Goal: Information Seeking & Learning: Learn about a topic

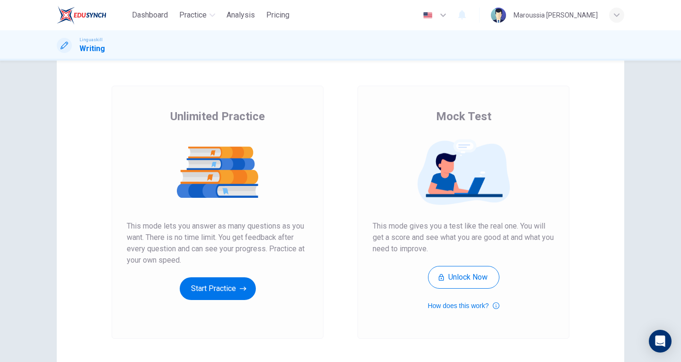
scroll to position [32, 0]
click at [206, 293] on button "Start Practice" at bounding box center [218, 288] width 76 height 23
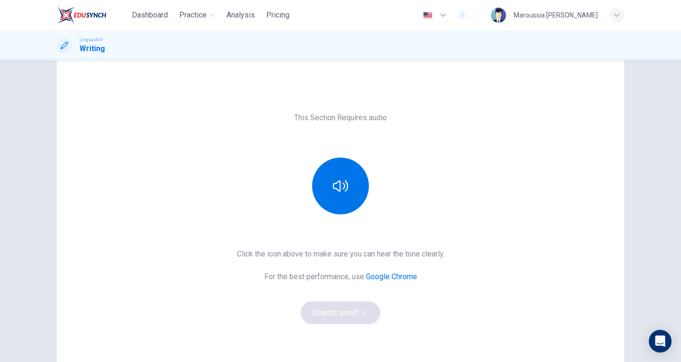
scroll to position [19, 0]
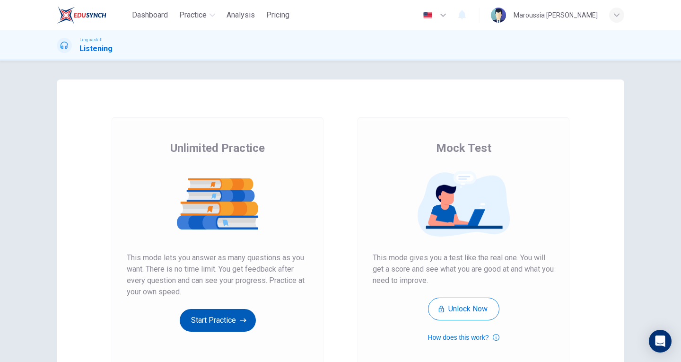
click at [231, 323] on button "Start Practice" at bounding box center [218, 320] width 76 height 23
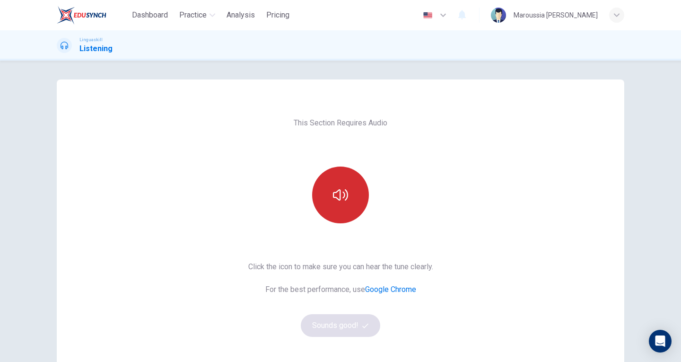
click at [344, 198] on icon "button" at bounding box center [340, 194] width 15 height 11
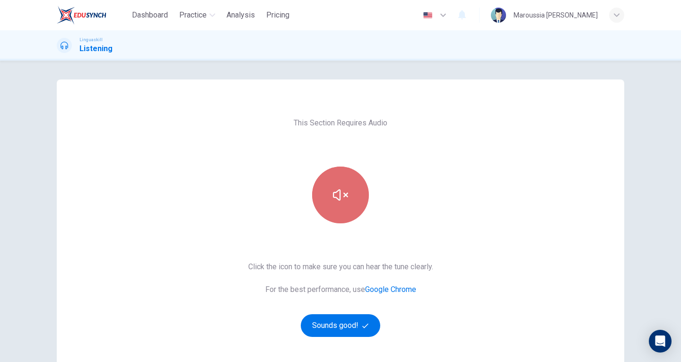
click at [347, 198] on button "button" at bounding box center [340, 194] width 57 height 57
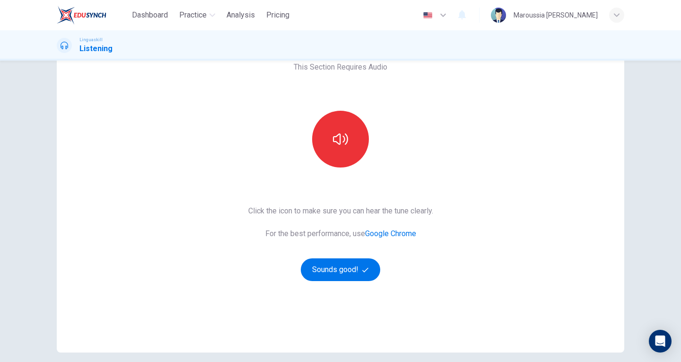
scroll to position [56, 0]
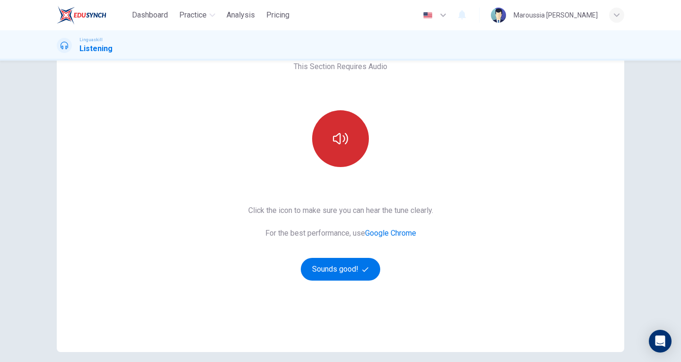
click at [333, 127] on button "button" at bounding box center [340, 138] width 57 height 57
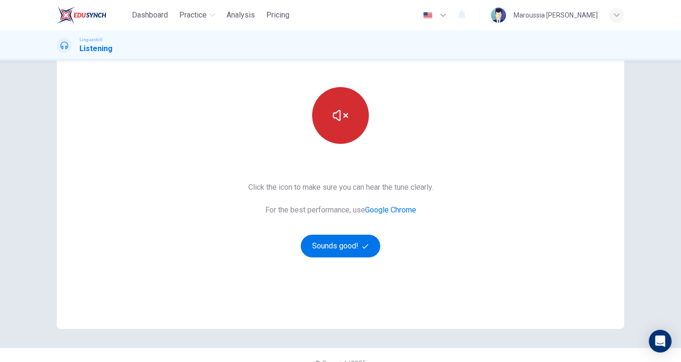
scroll to position [87, 0]
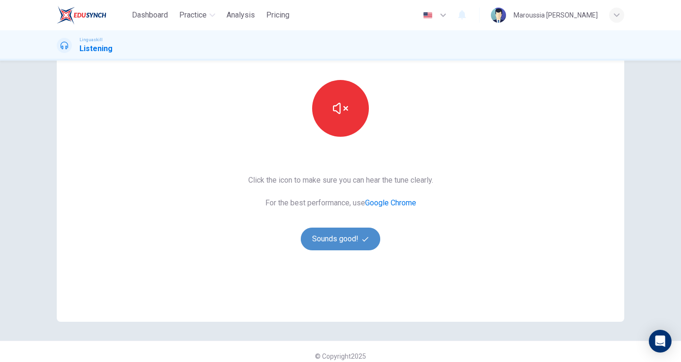
click at [334, 240] on button "Sounds good!" at bounding box center [340, 238] width 79 height 23
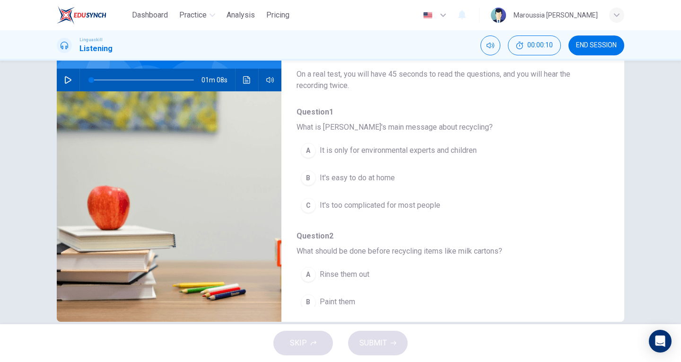
click at [65, 84] on button "button" at bounding box center [68, 80] width 15 height 23
type input "4"
drag, startPoint x: 105, startPoint y: 79, endPoint x: 90, endPoint y: 79, distance: 14.7
click at [93, 79] on span at bounding box center [96, 80] width 6 height 6
click at [328, 176] on span "It's easy to do at home" at bounding box center [357, 177] width 75 height 11
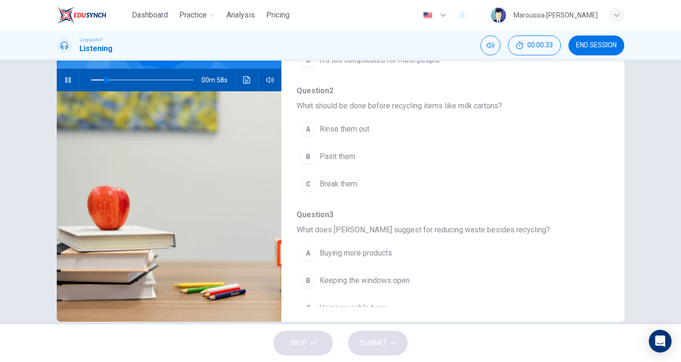
scroll to position [148, 0]
click at [309, 126] on div "A" at bounding box center [308, 126] width 15 height 15
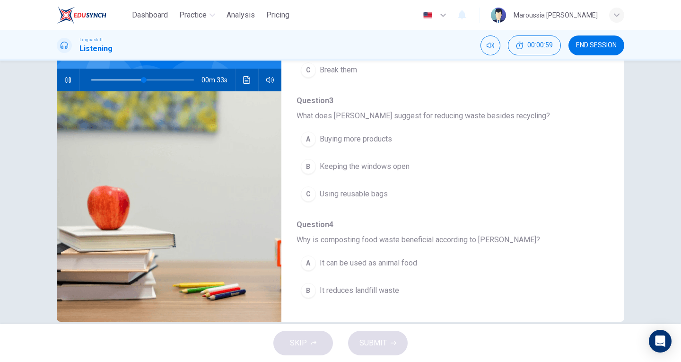
scroll to position [260, 0]
click at [389, 207] on div "A Buying more products B Keeping the windows open C Using reusable bags" at bounding box center [444, 166] width 297 height 82
click at [388, 196] on button "C Using reusable bags" at bounding box center [427, 194] width 263 height 24
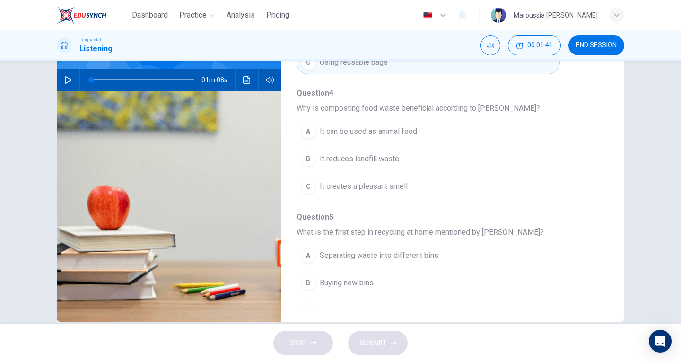
scroll to position [397, 0]
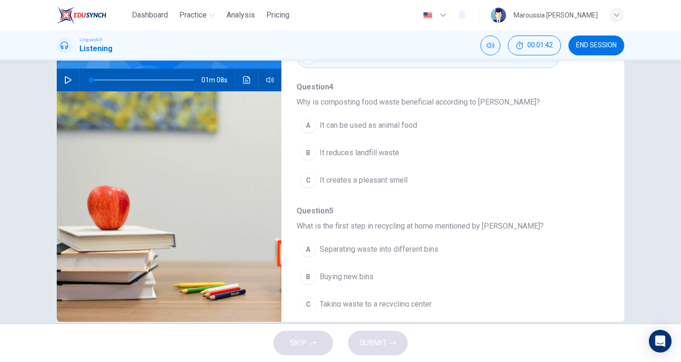
click at [65, 82] on icon "button" at bounding box center [68, 80] width 7 height 8
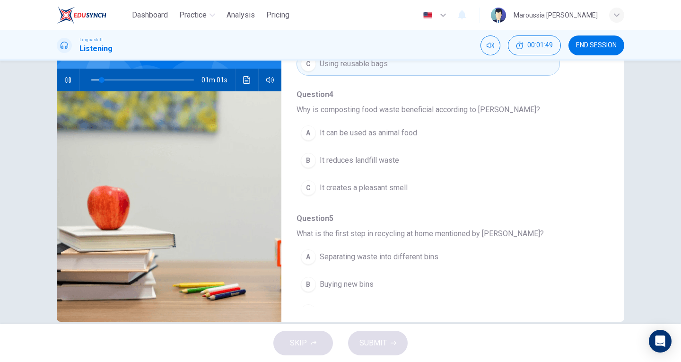
scroll to position [388, 0]
click at [358, 167] on span "It reduces landfill waste" at bounding box center [359, 161] width 79 height 11
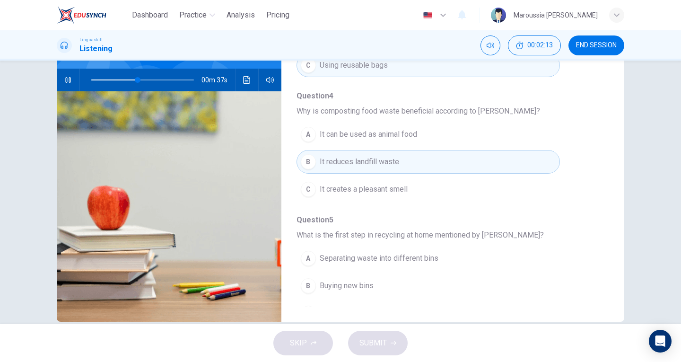
click at [381, 264] on button "A Separating waste into different bins" at bounding box center [427, 258] width 263 height 24
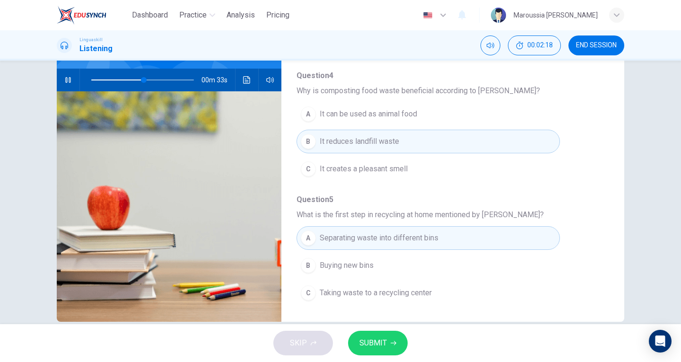
scroll to position [103, 0]
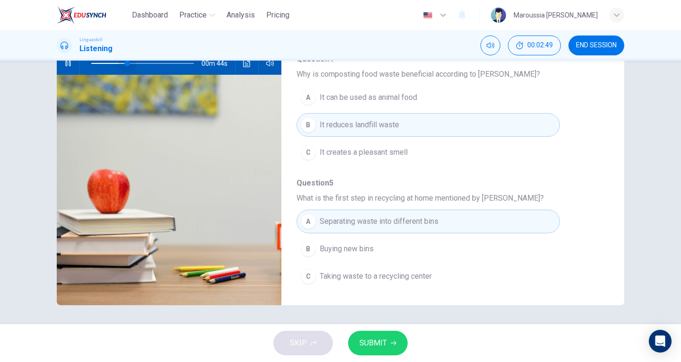
drag, startPoint x: 187, startPoint y: 64, endPoint x: 120, endPoint y: 56, distance: 67.2
click at [120, 56] on div "Dashboard Practice Analysis Pricing English en ​ Maroussia ERNY Linguaskill Lis…" at bounding box center [340, 181] width 681 height 362
click at [120, 56] on div "Linguaskill Listening 00:02:50 END SESSION" at bounding box center [340, 45] width 681 height 30
drag, startPoint x: 120, startPoint y: 66, endPoint x: 93, endPoint y: 64, distance: 26.6
click at [93, 64] on span at bounding box center [96, 64] width 6 height 6
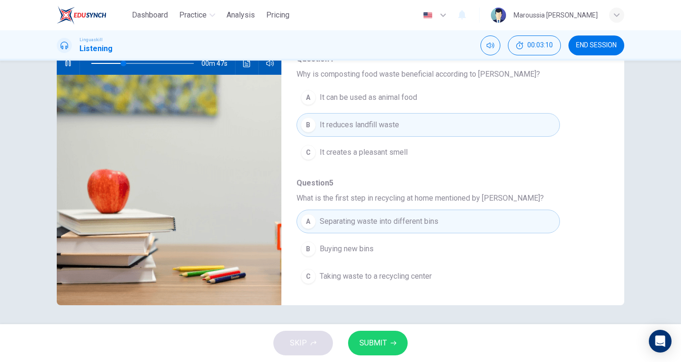
click at [376, 343] on span "SUBMIT" at bounding box center [372, 342] width 27 height 13
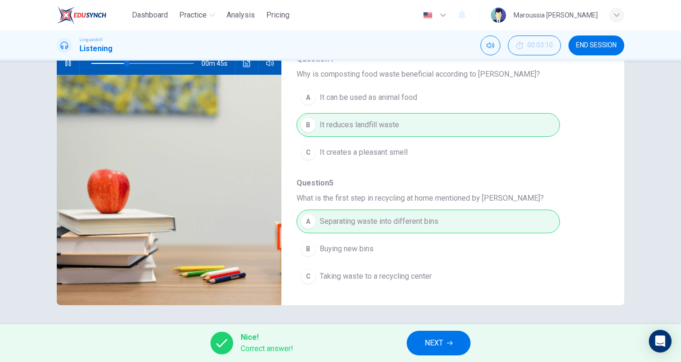
scroll to position [0, 0]
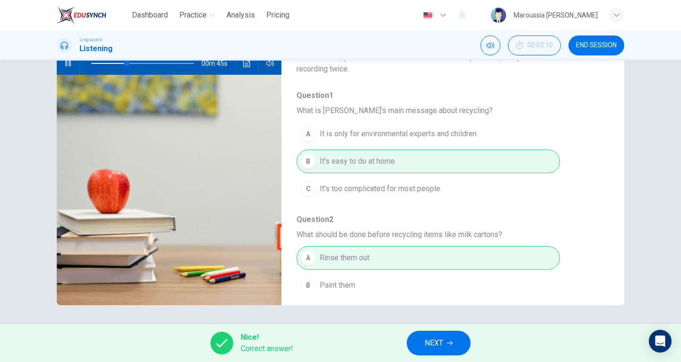
type input "36"
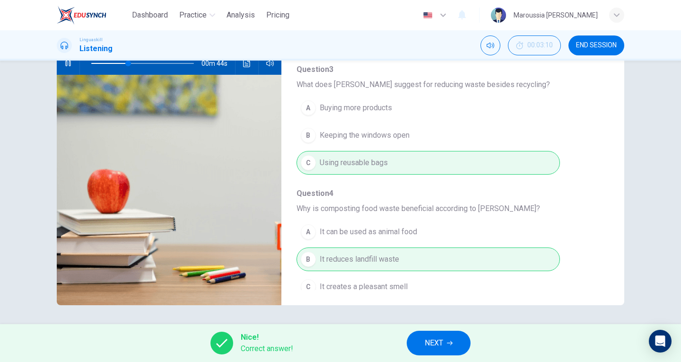
scroll to position [349, 0]
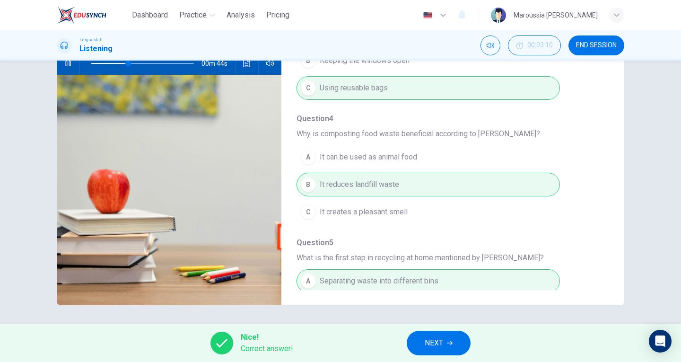
click at [441, 338] on span "NEXT" at bounding box center [434, 342] width 18 height 13
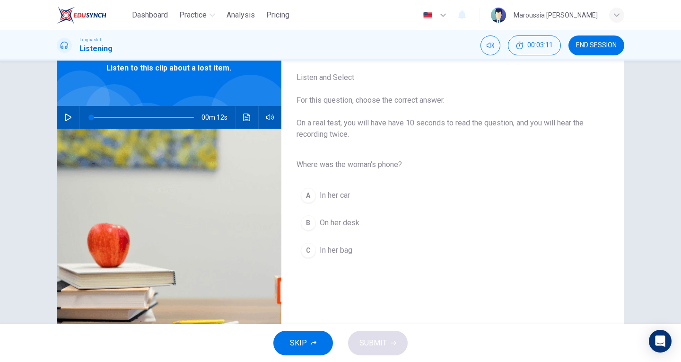
scroll to position [52, 0]
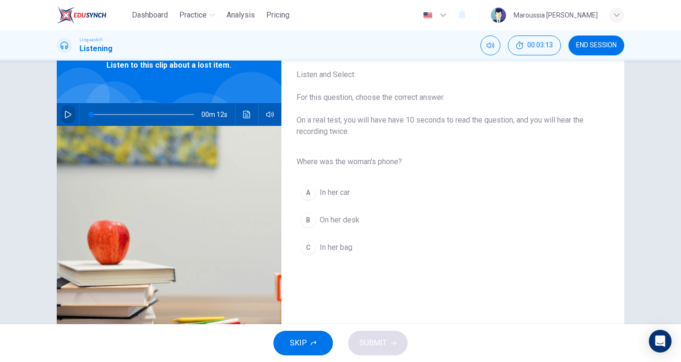
click at [68, 113] on icon "button" at bounding box center [68, 115] width 8 height 8
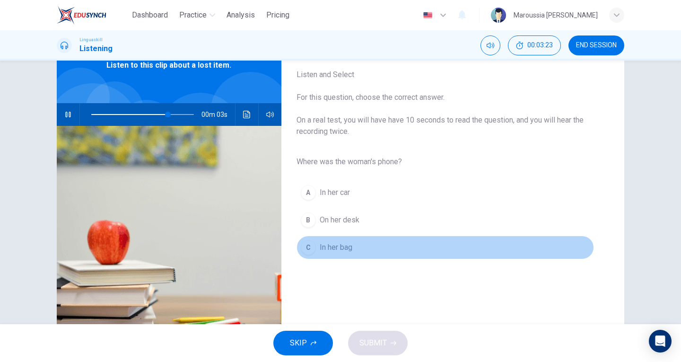
click at [320, 245] on span "In her bag" at bounding box center [336, 247] width 33 height 11
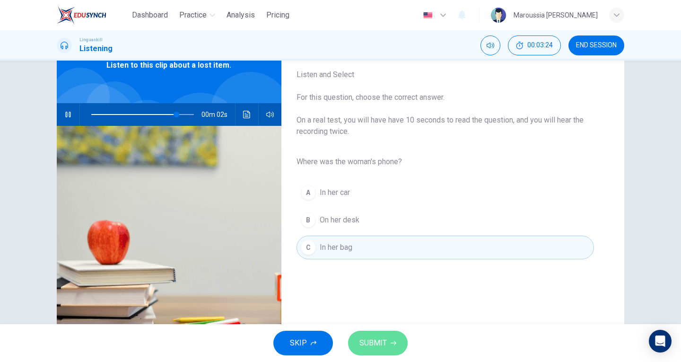
click at [382, 348] on span "SUBMIT" at bounding box center [372, 342] width 27 height 13
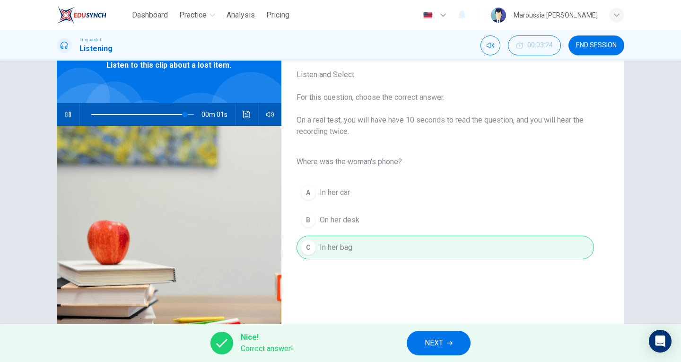
type input "0"
click at [418, 343] on button "NEXT" at bounding box center [439, 343] width 64 height 25
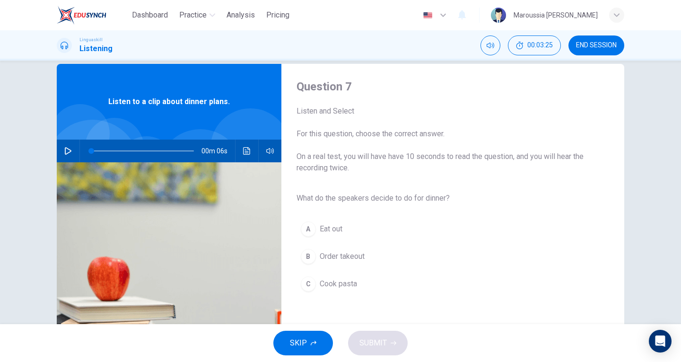
scroll to position [22, 0]
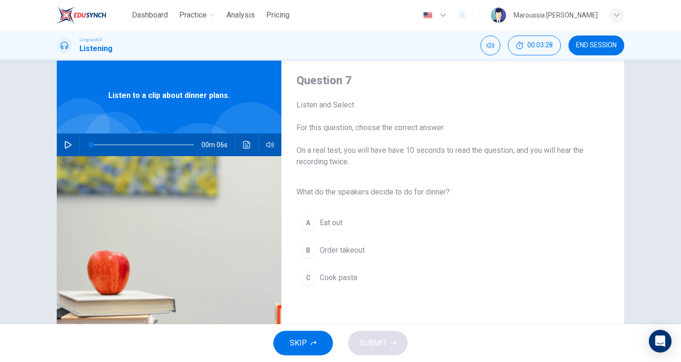
click at [66, 147] on icon "button" at bounding box center [68, 145] width 7 height 8
type input "0"
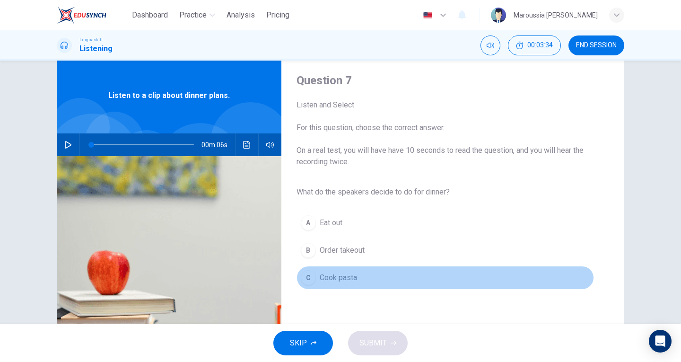
click at [329, 277] on span "Cook pasta" at bounding box center [338, 277] width 37 height 11
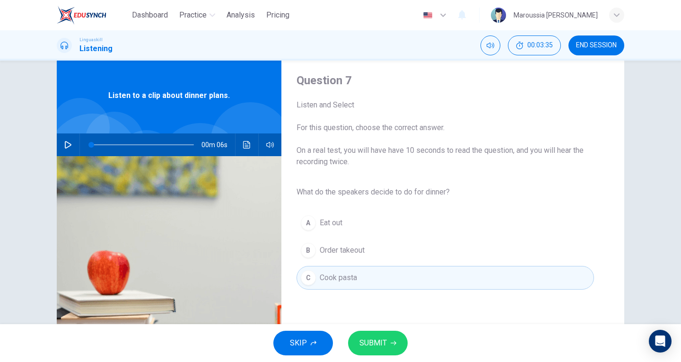
click at [381, 349] on button "SUBMIT" at bounding box center [378, 343] width 60 height 25
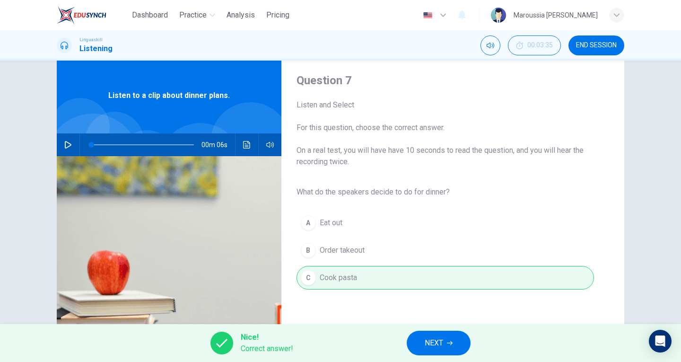
click at [424, 333] on button "NEXT" at bounding box center [439, 343] width 64 height 25
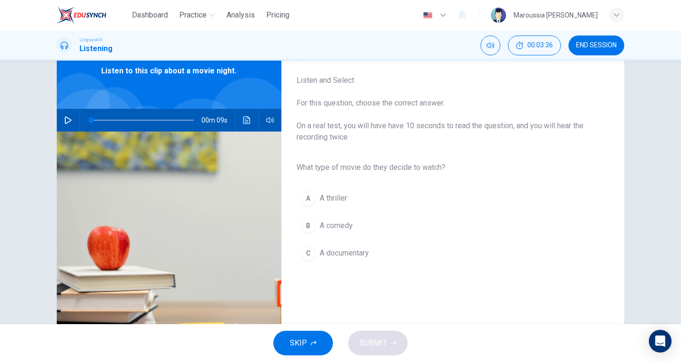
scroll to position [51, 0]
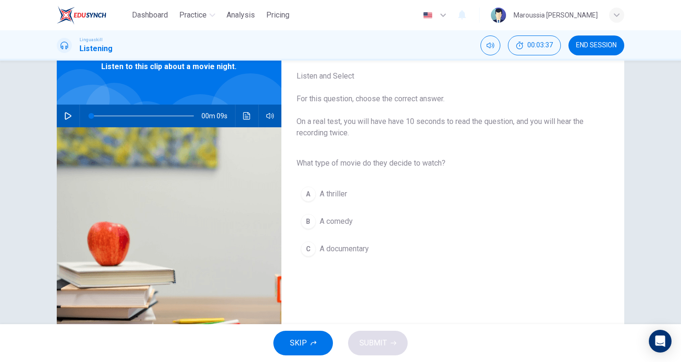
click at [68, 124] on button "button" at bounding box center [68, 116] width 15 height 23
click at [339, 218] on span "A comedy" at bounding box center [336, 221] width 33 height 11
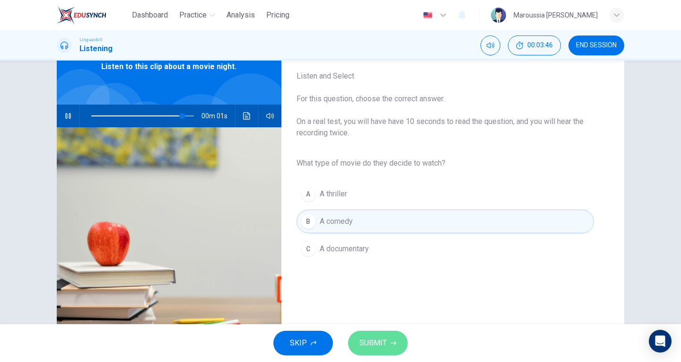
click at [372, 348] on span "SUBMIT" at bounding box center [372, 342] width 27 height 13
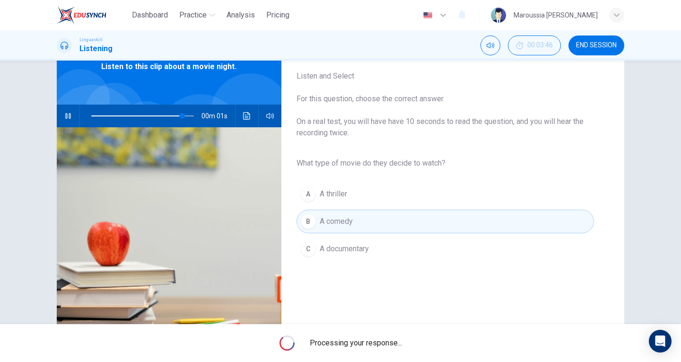
type input "0"
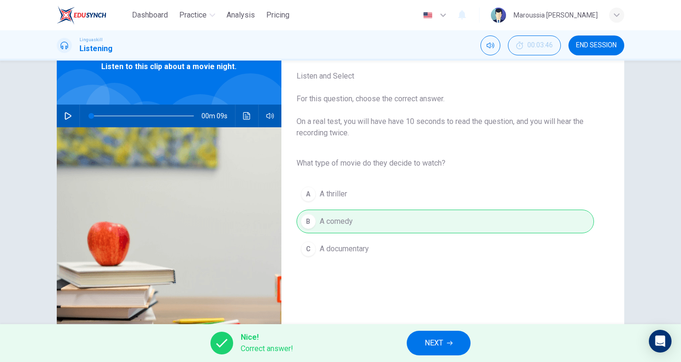
click at [447, 341] on icon "button" at bounding box center [450, 343] width 6 height 6
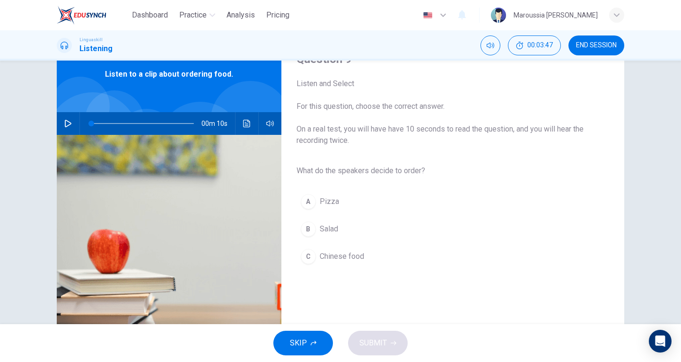
scroll to position [44, 0]
click at [64, 122] on icon "button" at bounding box center [68, 123] width 8 height 8
click at [329, 228] on span "Salad" at bounding box center [329, 228] width 18 height 11
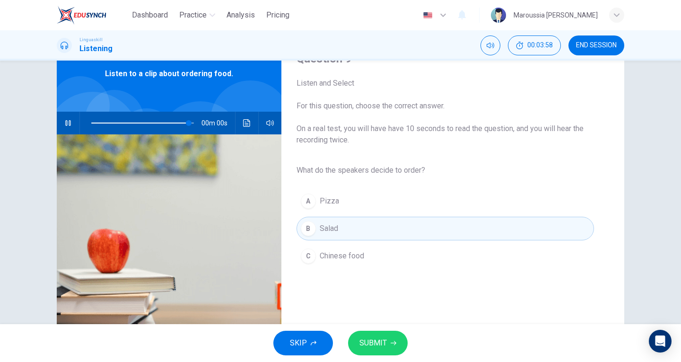
type input "0"
click at [374, 351] on button "SUBMIT" at bounding box center [378, 343] width 60 height 25
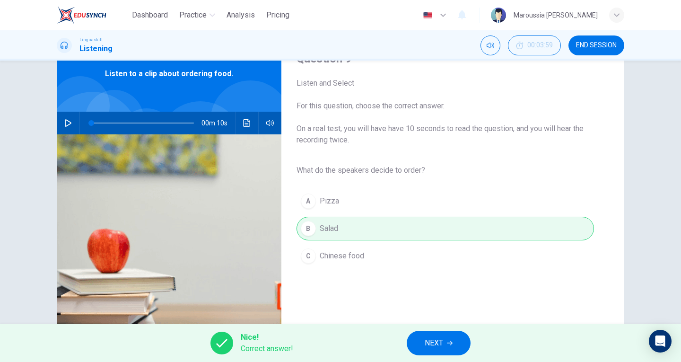
click at [439, 335] on button "NEXT" at bounding box center [439, 343] width 64 height 25
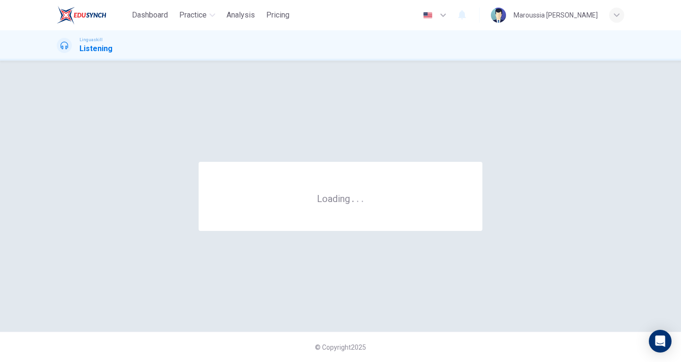
scroll to position [0, 0]
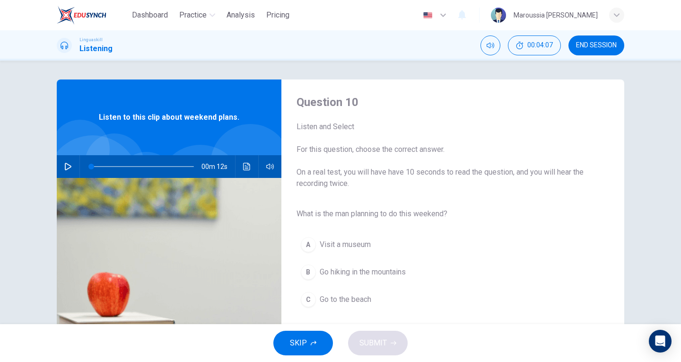
click at [72, 170] on button "button" at bounding box center [68, 166] width 15 height 23
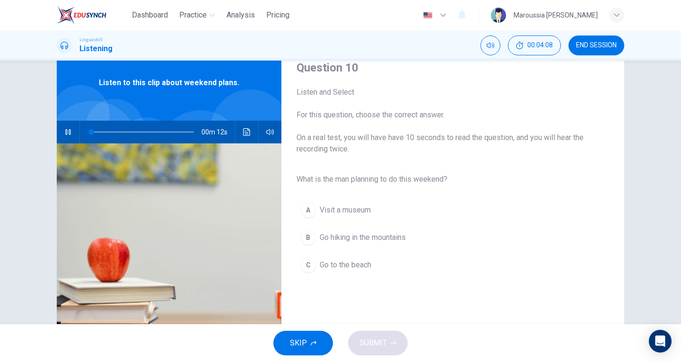
scroll to position [43, 0]
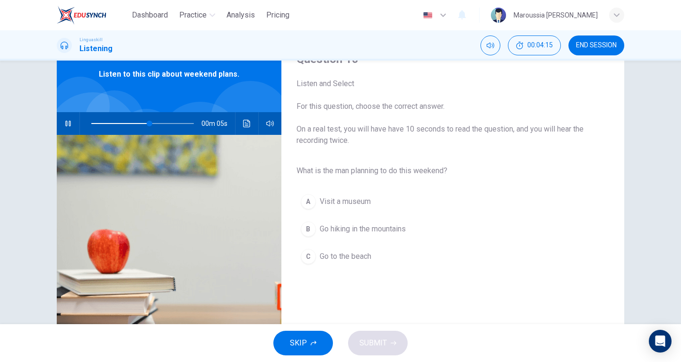
click at [385, 224] on span "Go hiking in the mountains" at bounding box center [363, 228] width 86 height 11
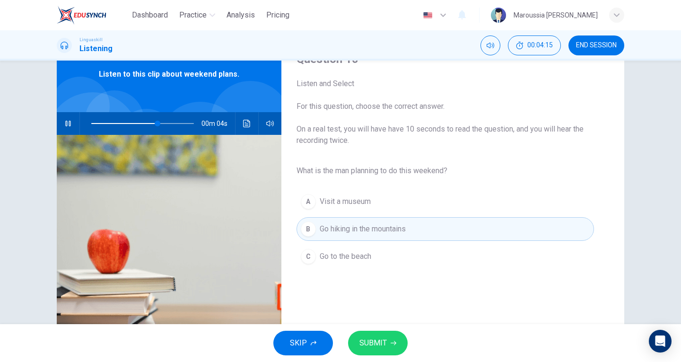
click at [385, 340] on span "SUBMIT" at bounding box center [372, 342] width 27 height 13
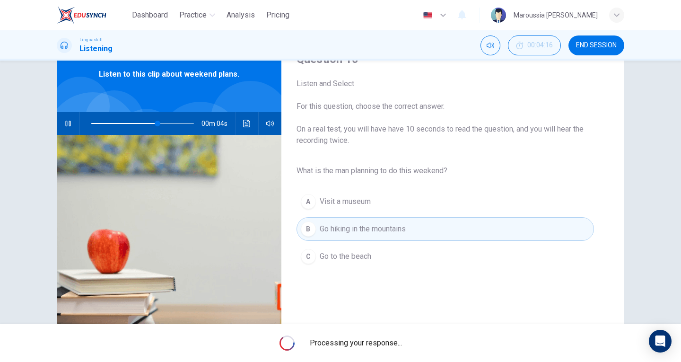
type input "73"
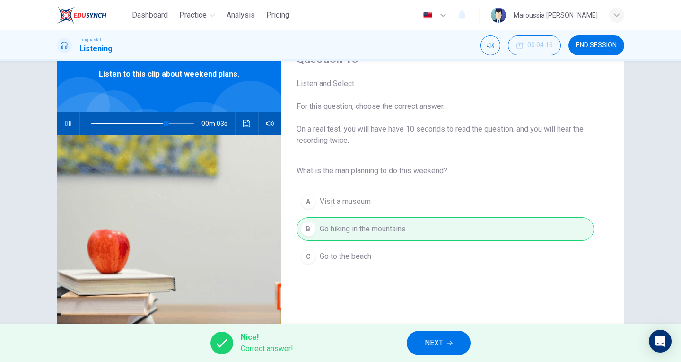
click at [438, 338] on span "NEXT" at bounding box center [434, 342] width 18 height 13
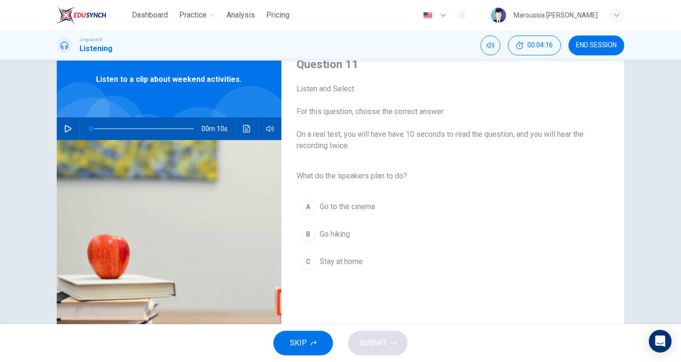
scroll to position [38, 0]
click at [68, 130] on icon "button" at bounding box center [68, 128] width 8 height 8
type input "0"
click at [362, 236] on button "B Go hiking" at bounding box center [444, 234] width 297 height 24
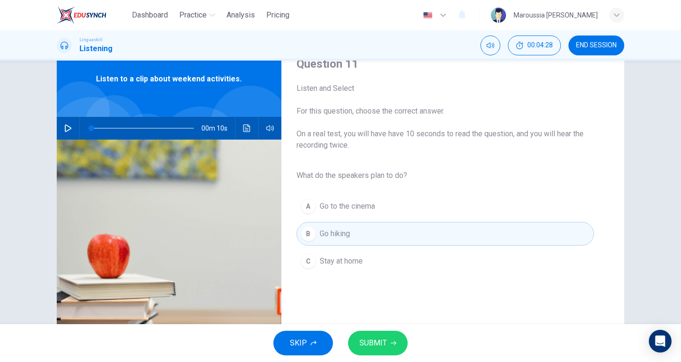
click at [378, 338] on span "SUBMIT" at bounding box center [372, 342] width 27 height 13
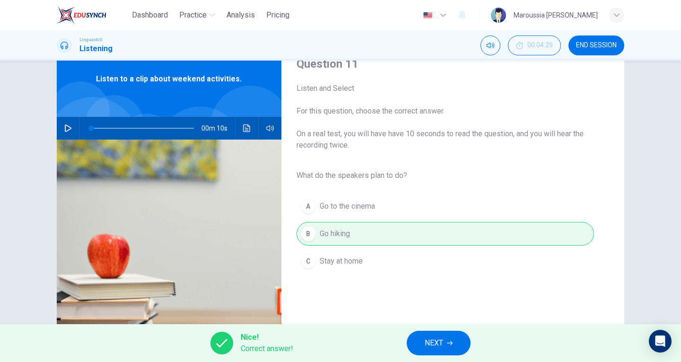
click at [442, 343] on span "NEXT" at bounding box center [434, 342] width 18 height 13
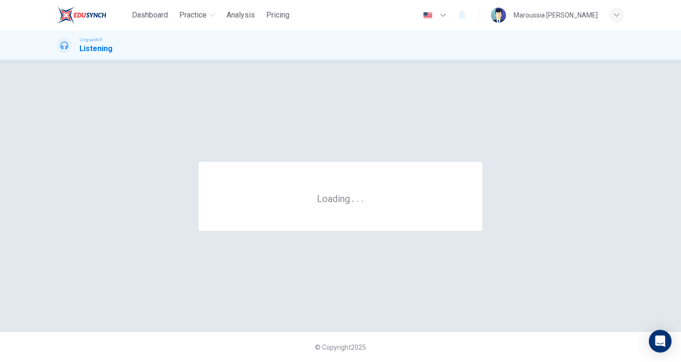
scroll to position [0, 0]
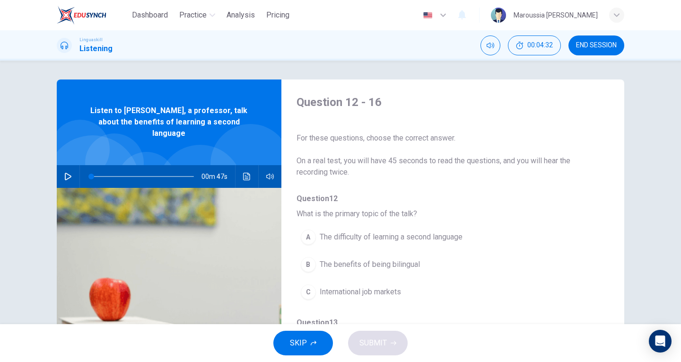
click at [65, 173] on icon "button" at bounding box center [68, 177] width 7 height 8
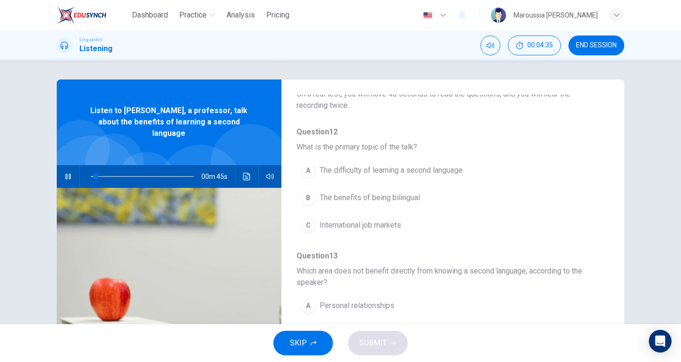
scroll to position [67, 0]
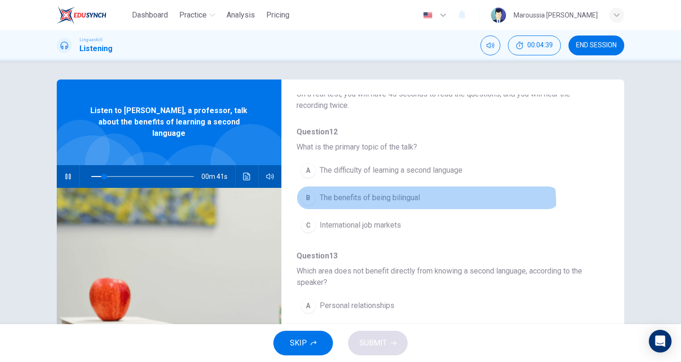
click at [388, 205] on button "B The benefits of being bilingual" at bounding box center [427, 198] width 263 height 24
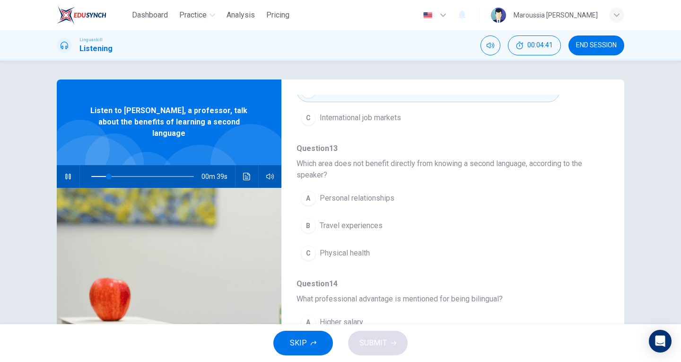
scroll to position [174, 0]
click at [65, 174] on icon "button" at bounding box center [67, 177] width 5 height 6
click at [65, 173] on icon "button" at bounding box center [68, 177] width 8 height 8
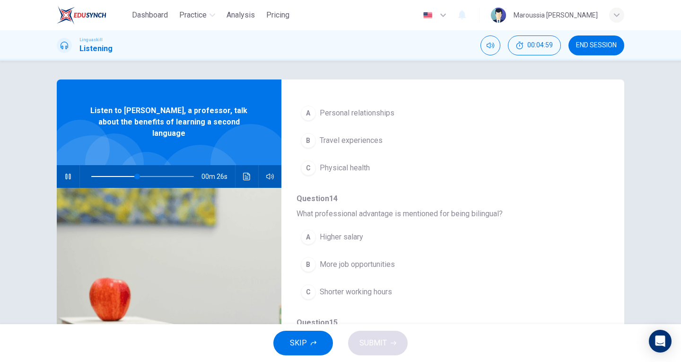
scroll to position [260, 0]
click at [307, 264] on div "B" at bounding box center [308, 263] width 15 height 15
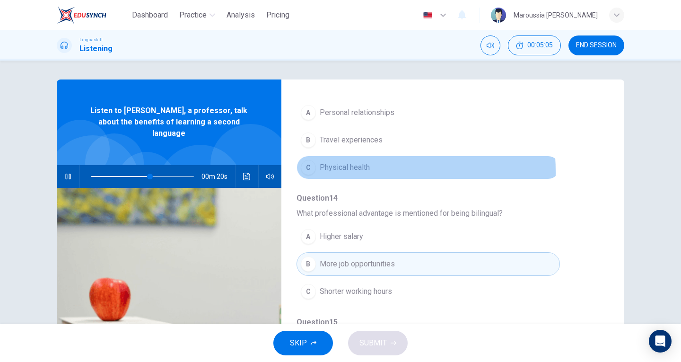
click at [309, 172] on div "C" at bounding box center [308, 167] width 15 height 15
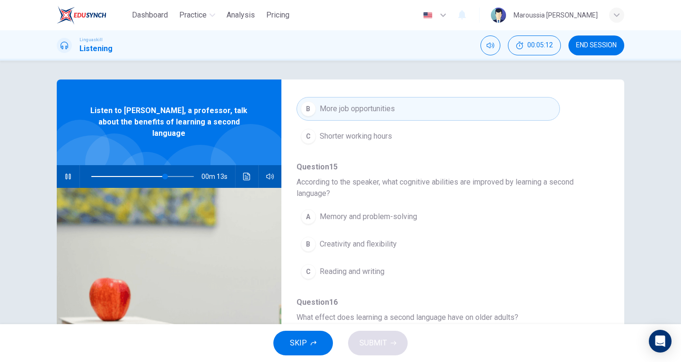
scroll to position [415, 0]
click at [307, 217] on div "A" at bounding box center [308, 216] width 15 height 15
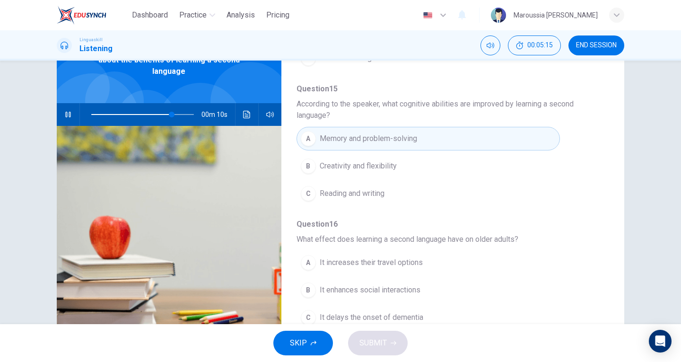
scroll to position [103, 0]
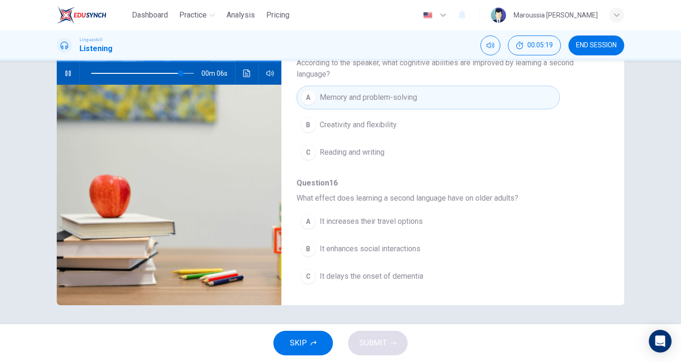
click at [306, 277] on div "C" at bounding box center [308, 276] width 15 height 15
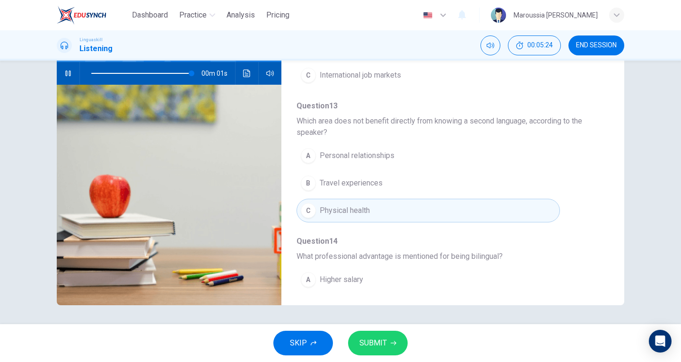
scroll to position [86, 0]
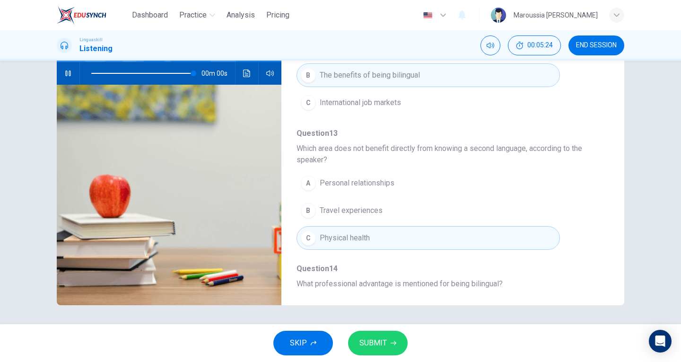
type input "0"
click at [381, 342] on span "SUBMIT" at bounding box center [372, 342] width 27 height 13
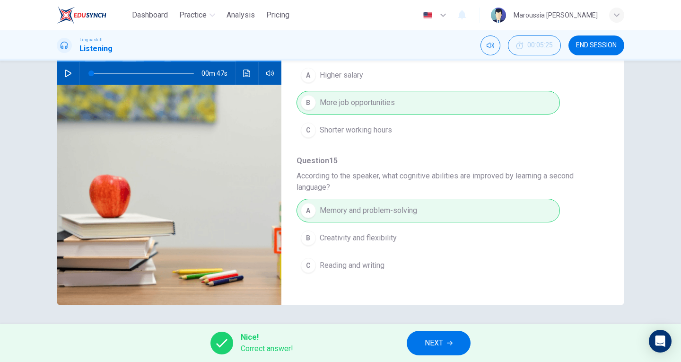
scroll to position [431, 0]
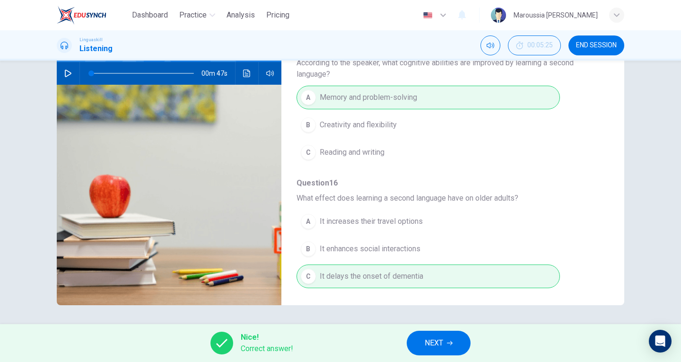
click at [437, 351] on button "NEXT" at bounding box center [439, 343] width 64 height 25
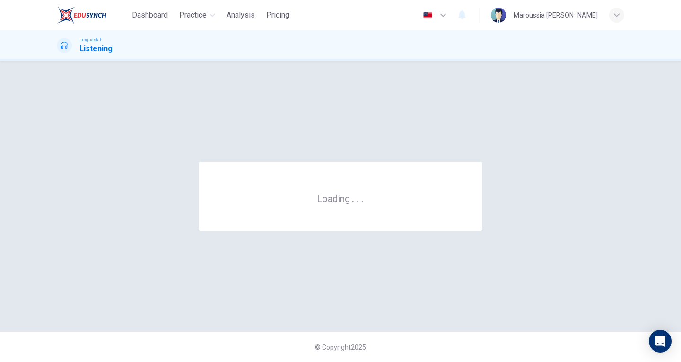
scroll to position [0, 0]
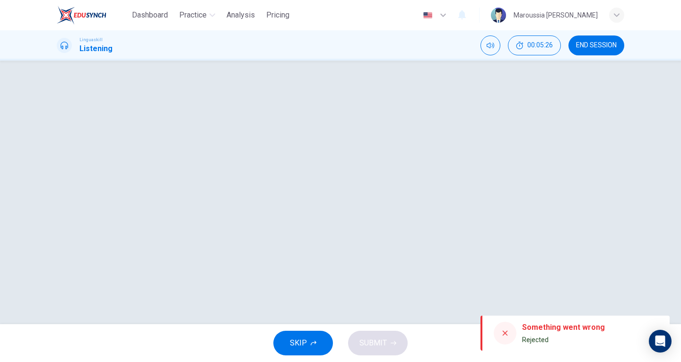
click at [422, 277] on div at bounding box center [341, 192] width 598 height 226
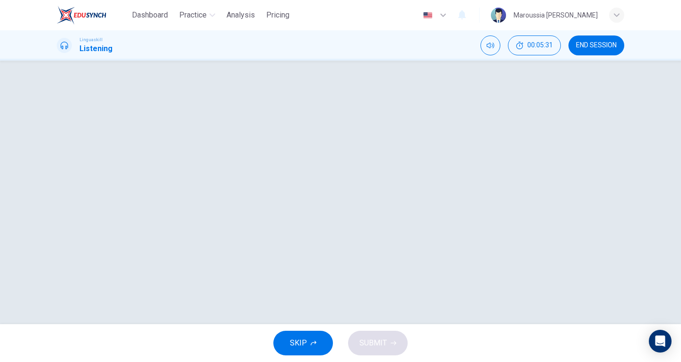
click at [309, 337] on button "SKIP" at bounding box center [303, 343] width 60 height 25
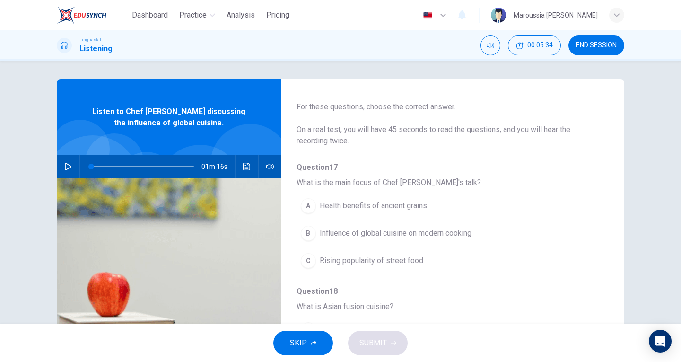
scroll to position [30, 0]
click at [61, 166] on button "button" at bounding box center [68, 166] width 15 height 23
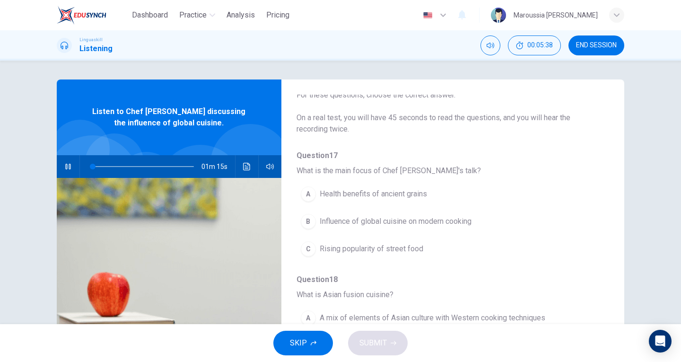
scroll to position [44, 0]
click at [301, 222] on div "B" at bounding box center [308, 220] width 15 height 15
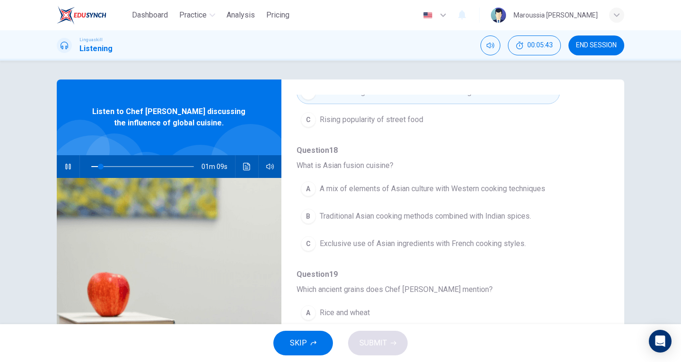
scroll to position [173, 0]
click at [302, 190] on div "A" at bounding box center [308, 188] width 15 height 15
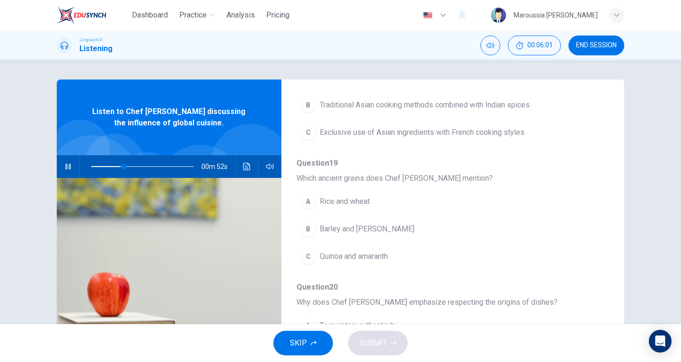
scroll to position [284, 0]
click at [340, 258] on span "Quinoa and amaranth" at bounding box center [354, 255] width 68 height 11
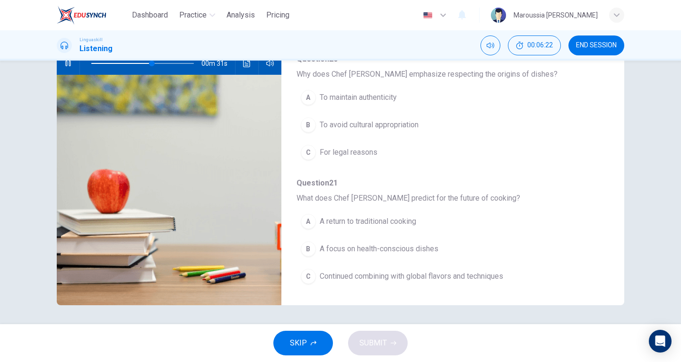
scroll to position [103, 0]
click at [311, 102] on div "A" at bounding box center [308, 97] width 15 height 15
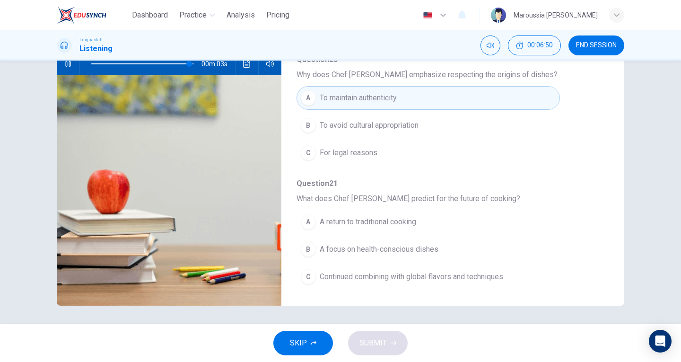
click at [320, 280] on span "Continued combining with global flavors and techniques" at bounding box center [411, 276] width 183 height 11
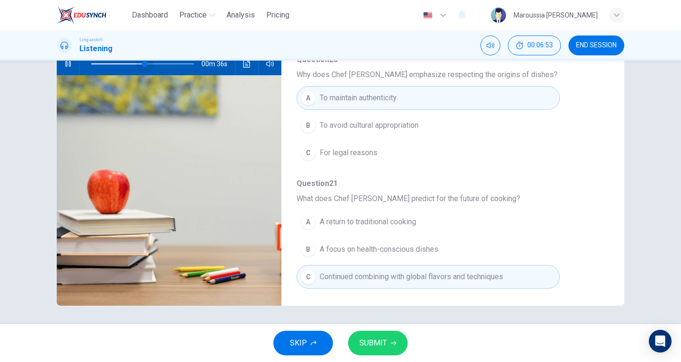
drag, startPoint x: 183, startPoint y: 65, endPoint x: 141, endPoint y: 69, distance: 41.8
click at [142, 67] on span at bounding box center [145, 64] width 6 height 6
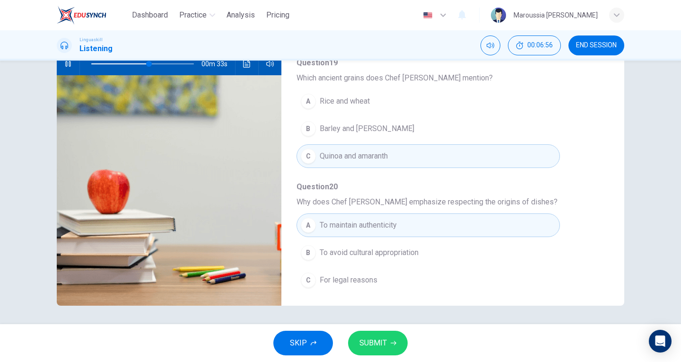
scroll to position [270, 0]
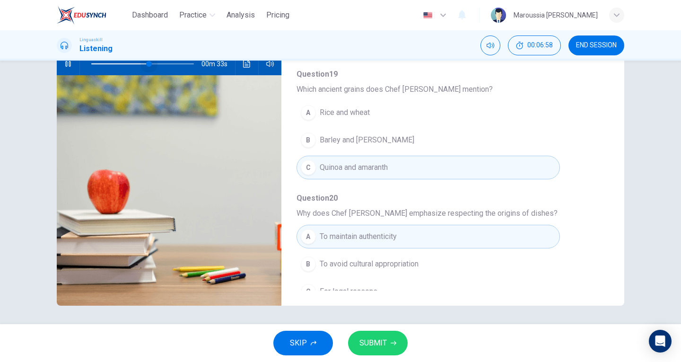
drag, startPoint x: 147, startPoint y: 66, endPoint x: 123, endPoint y: 67, distance: 23.7
click at [146, 67] on span at bounding box center [149, 64] width 6 height 6
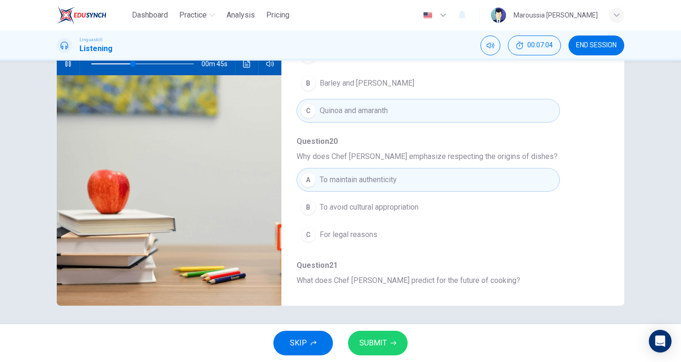
scroll to position [327, 0]
click at [374, 334] on button "SUBMIT" at bounding box center [378, 343] width 60 height 25
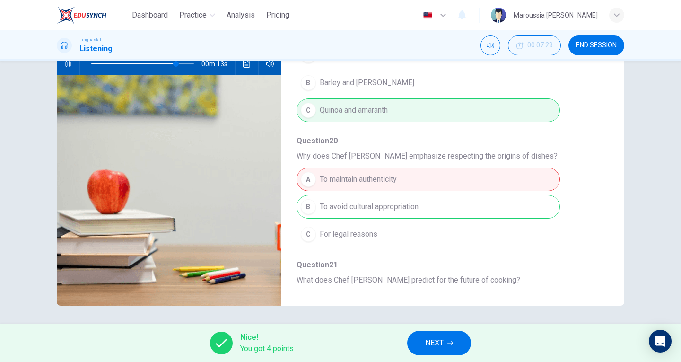
type input "84"
click at [441, 345] on span "NEXT" at bounding box center [434, 342] width 18 height 13
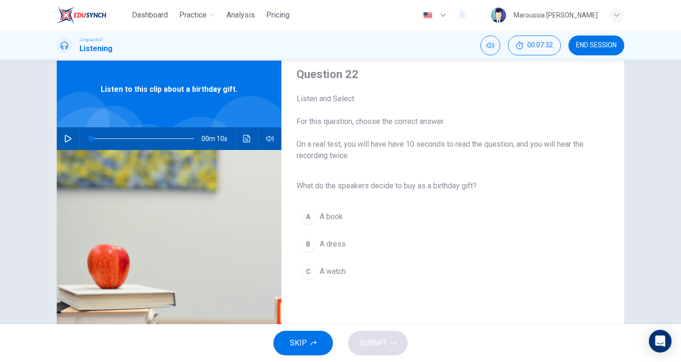
scroll to position [28, 0]
click at [67, 138] on icon "button" at bounding box center [68, 139] width 8 height 8
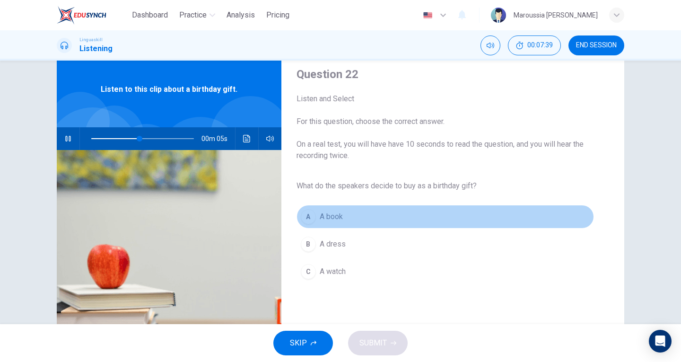
click at [349, 216] on button "A A book" at bounding box center [444, 217] width 297 height 24
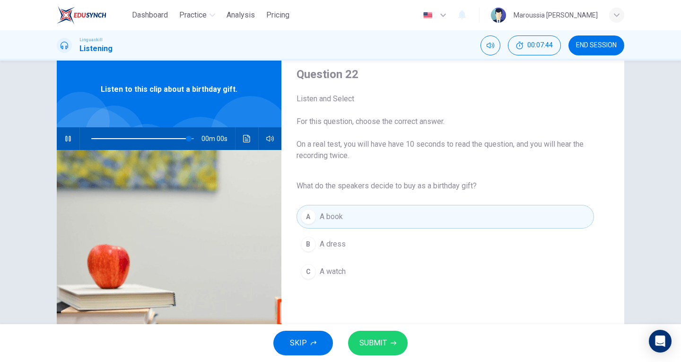
type input "0"
click at [390, 339] on button "SUBMIT" at bounding box center [378, 343] width 60 height 25
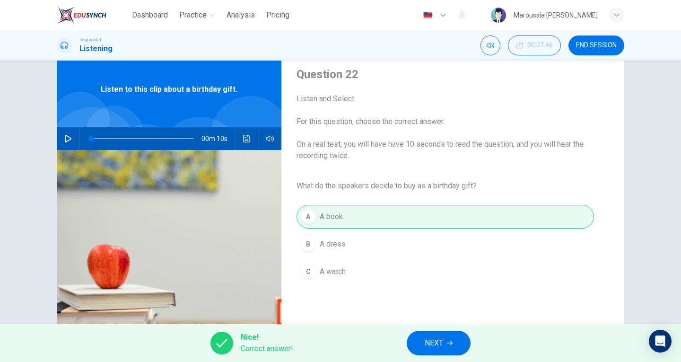
click at [439, 331] on button "NEXT" at bounding box center [439, 343] width 64 height 25
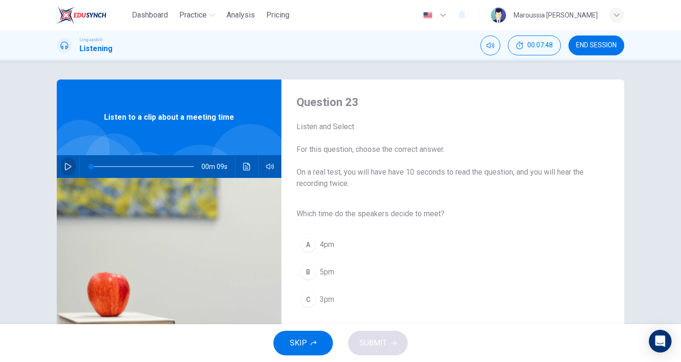
click at [65, 167] on icon "button" at bounding box center [68, 167] width 8 height 8
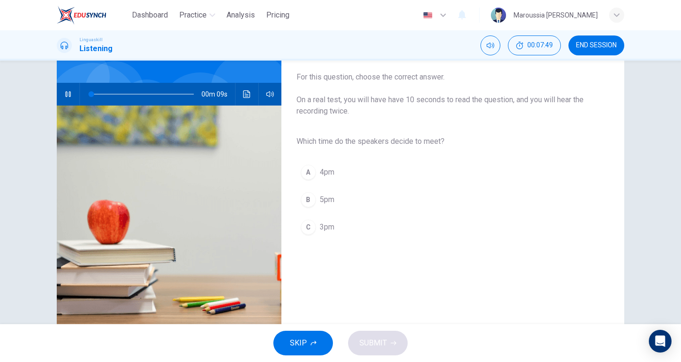
scroll to position [74, 0]
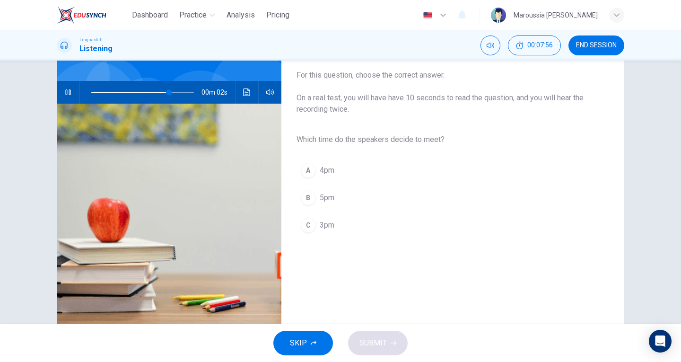
click at [332, 227] on button "C 3pm" at bounding box center [444, 225] width 297 height 24
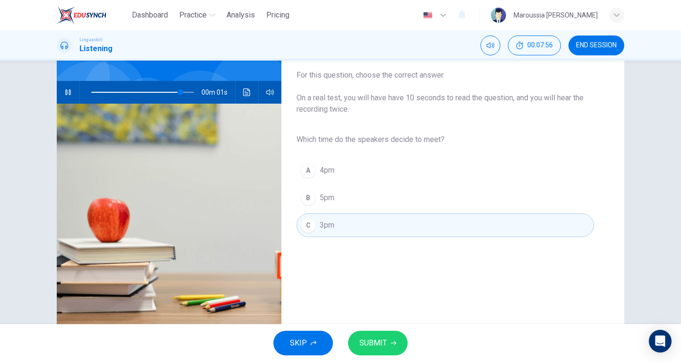
click at [370, 344] on span "SUBMIT" at bounding box center [372, 342] width 27 height 13
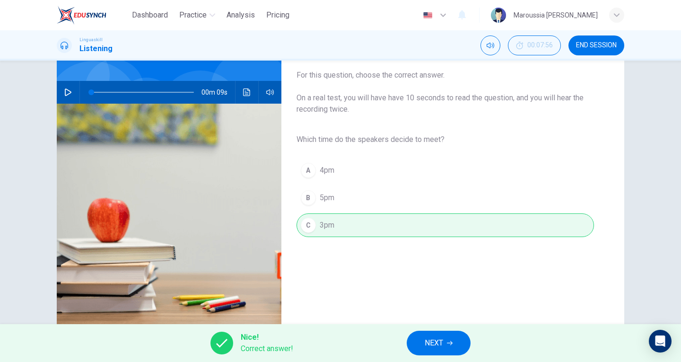
click at [444, 343] on button "NEXT" at bounding box center [439, 343] width 64 height 25
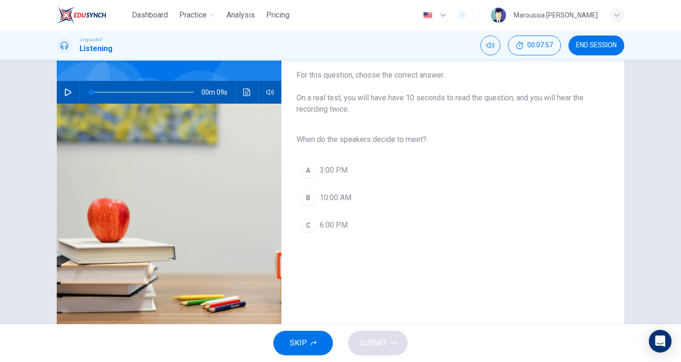
click at [65, 92] on icon "button" at bounding box center [68, 92] width 8 height 8
click at [361, 175] on button "A 3:00 PM" at bounding box center [444, 170] width 297 height 24
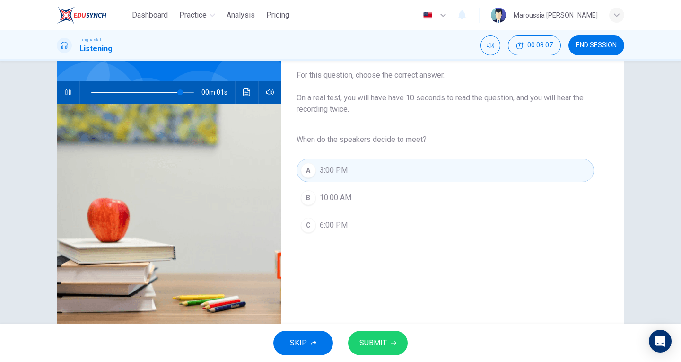
type input "0"
click at [388, 340] on button "SUBMIT" at bounding box center [378, 343] width 60 height 25
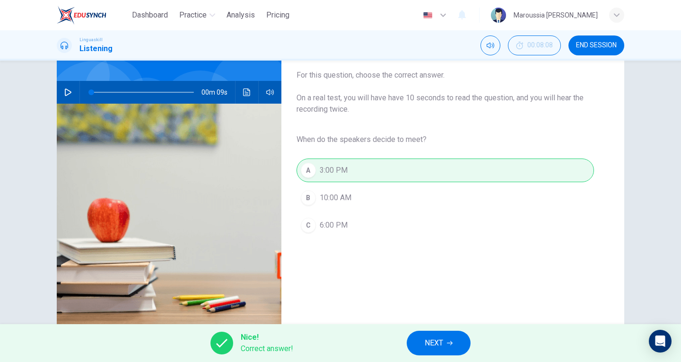
click at [445, 336] on button "NEXT" at bounding box center [439, 343] width 64 height 25
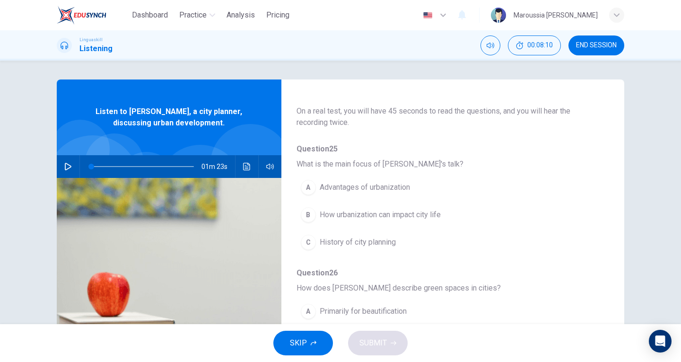
scroll to position [51, 0]
click at [64, 163] on icon "button" at bounding box center [68, 167] width 8 height 8
click at [361, 216] on span "How urbanization can impact city life" at bounding box center [380, 213] width 121 height 11
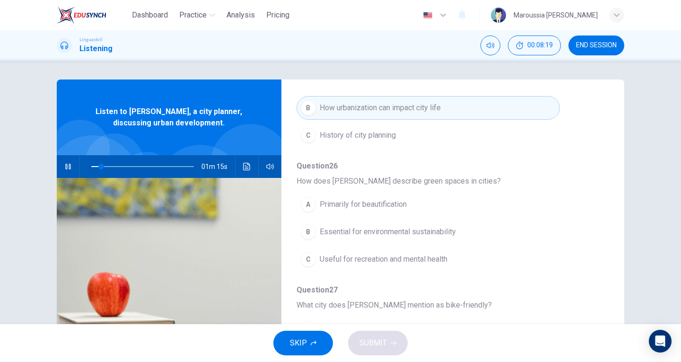
scroll to position [157, 0]
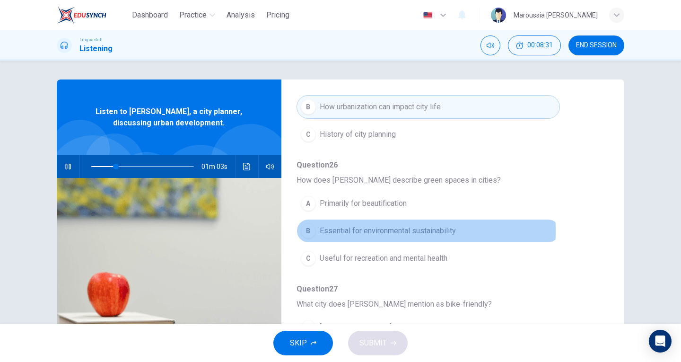
click at [371, 231] on span "Essential for environmental sustainability" at bounding box center [388, 230] width 136 height 11
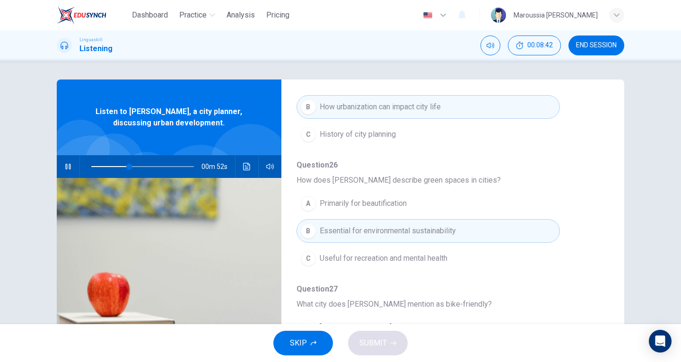
click at [400, 258] on span "Useful for recreation and mental health" at bounding box center [384, 258] width 128 height 11
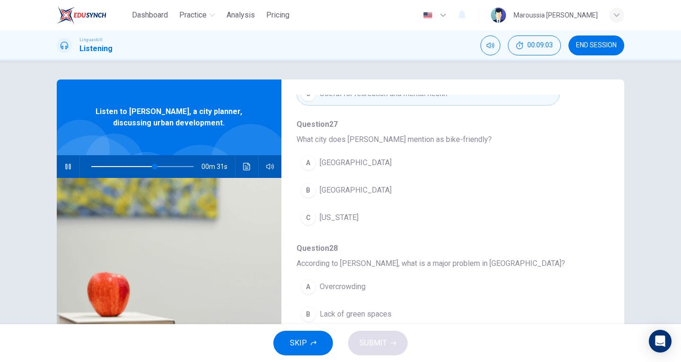
scroll to position [327, 0]
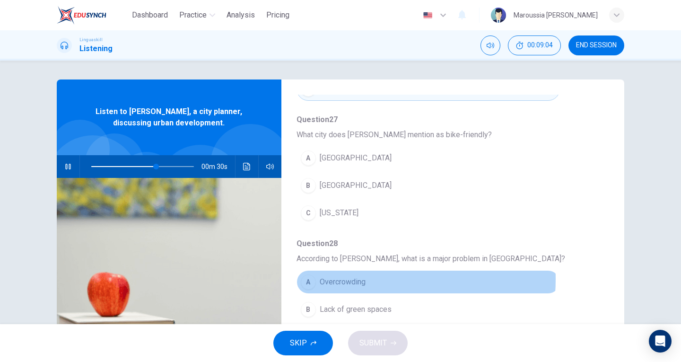
click at [344, 279] on span "Overcrowding" at bounding box center [343, 281] width 46 height 11
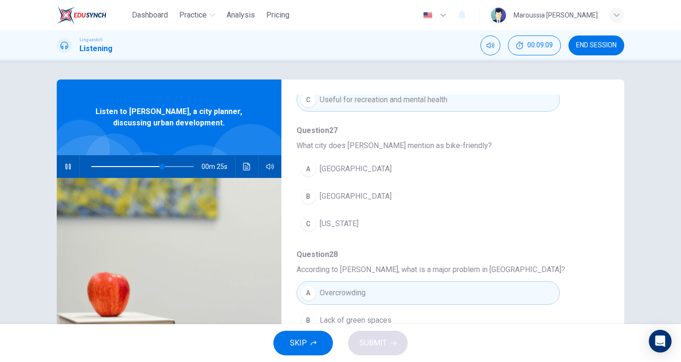
scroll to position [313, 0]
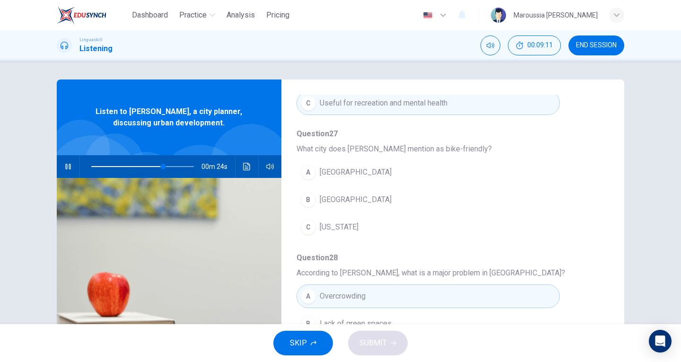
click at [348, 196] on span "Copenhagen" at bounding box center [356, 199] width 72 height 11
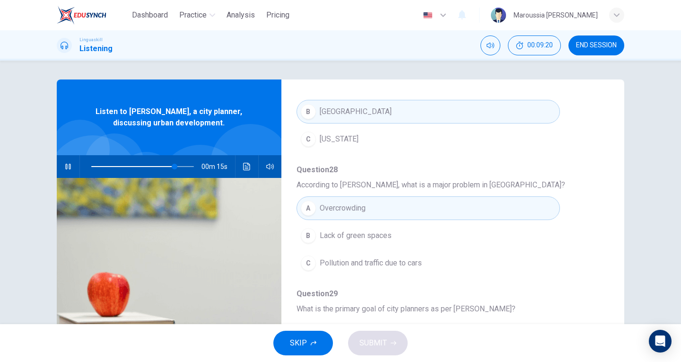
scroll to position [408, 0]
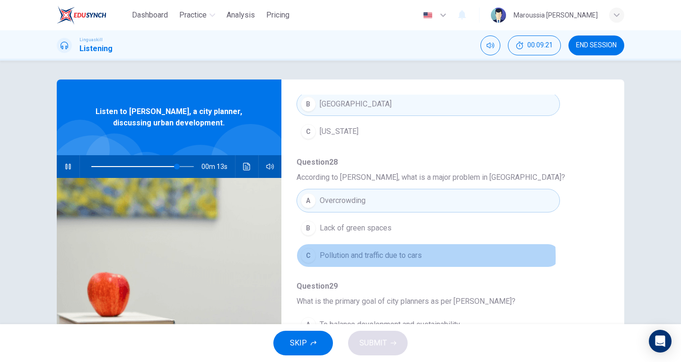
click at [357, 257] on span "Pollution and traffic due to cars" at bounding box center [371, 255] width 102 height 11
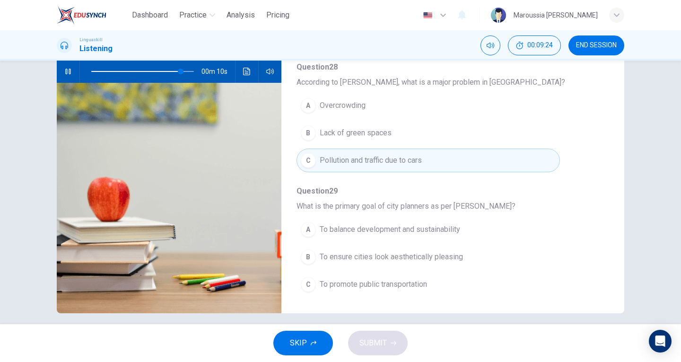
scroll to position [96, 0]
click at [422, 234] on span "To balance development and sustainability" at bounding box center [390, 228] width 140 height 11
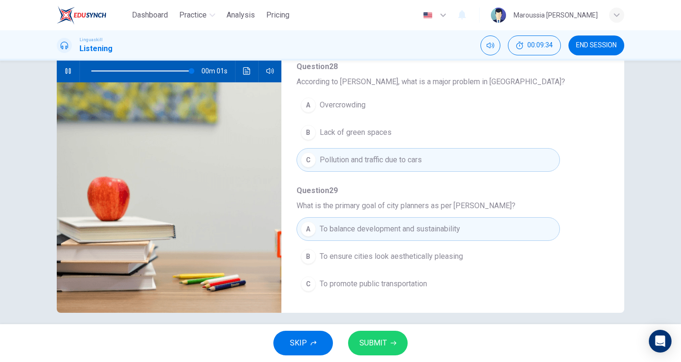
scroll to position [0, 0]
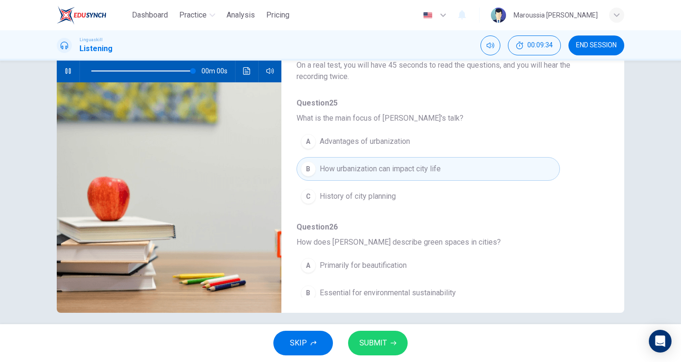
type input "0"
click at [377, 339] on span "SUBMIT" at bounding box center [372, 342] width 27 height 13
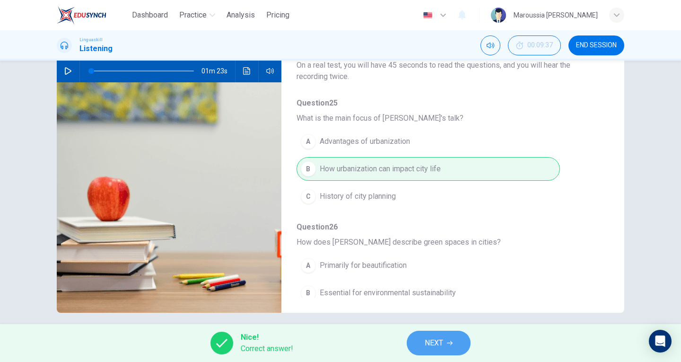
click at [438, 349] on span "NEXT" at bounding box center [434, 342] width 18 height 13
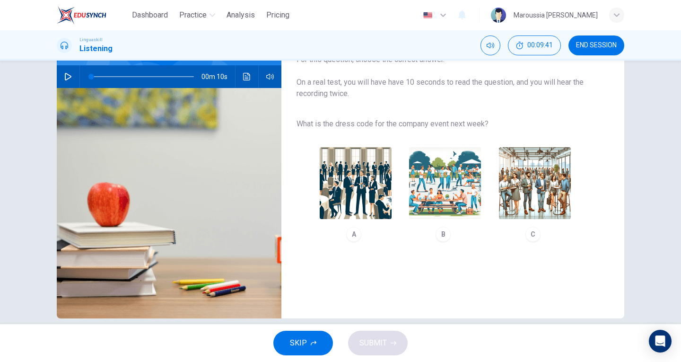
scroll to position [95, 0]
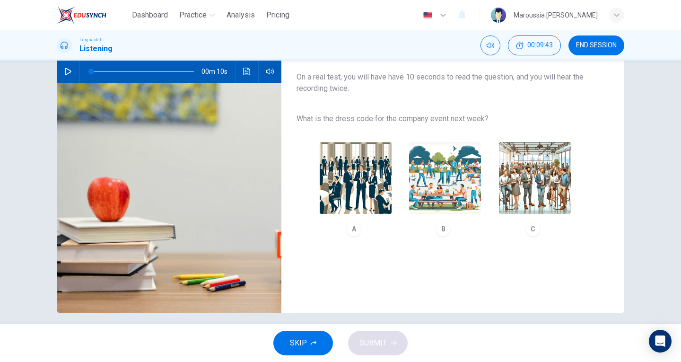
click at [70, 74] on button "button" at bounding box center [68, 71] width 15 height 23
click at [350, 228] on div "A" at bounding box center [353, 228] width 15 height 15
click at [530, 233] on div "C" at bounding box center [532, 228] width 15 height 15
type input "0"
click at [438, 228] on div "B" at bounding box center [443, 228] width 15 height 15
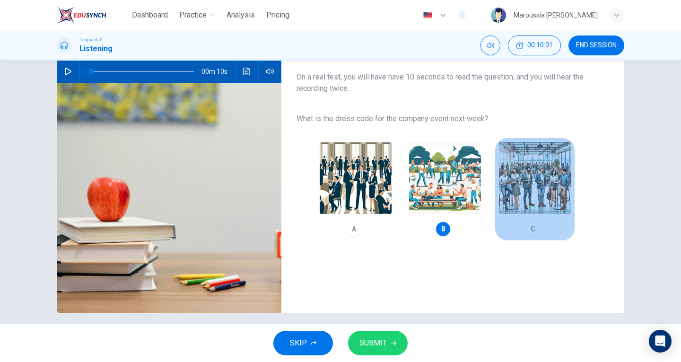
click at [530, 232] on div "C" at bounding box center [532, 228] width 15 height 15
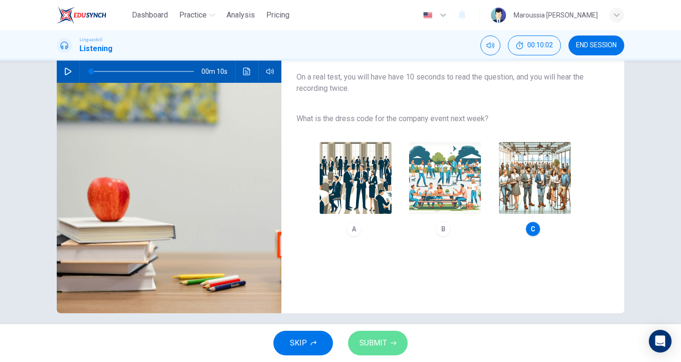
click at [383, 342] on span "SUBMIT" at bounding box center [372, 342] width 27 height 13
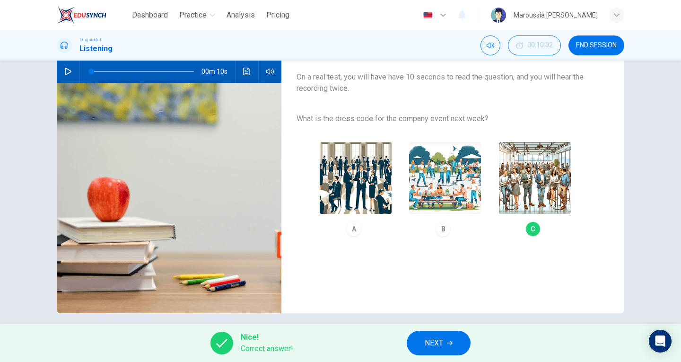
click at [437, 332] on button "NEXT" at bounding box center [439, 343] width 64 height 25
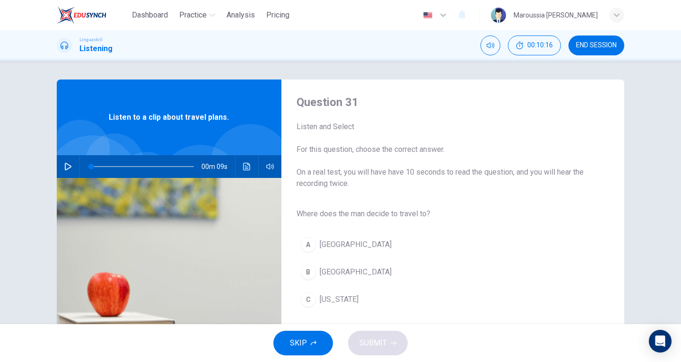
click at [61, 169] on button "button" at bounding box center [68, 166] width 15 height 23
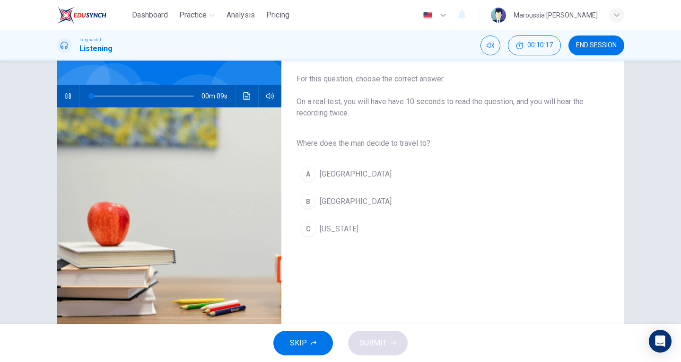
scroll to position [71, 0]
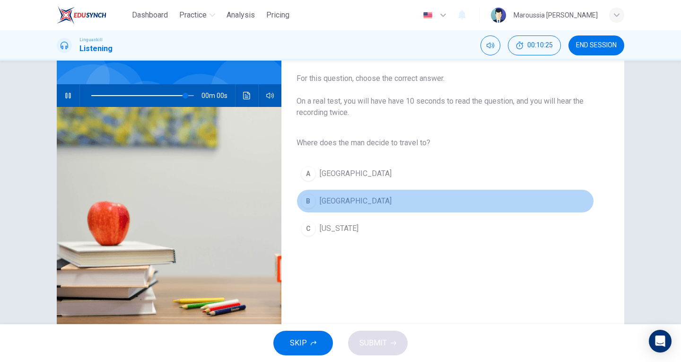
click at [334, 201] on span "Rome" at bounding box center [356, 200] width 72 height 11
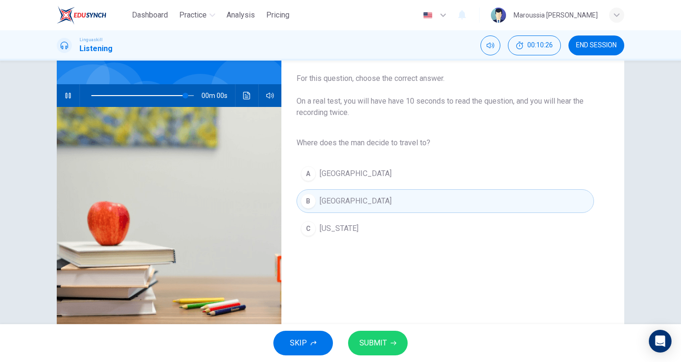
type input "0"
click at [370, 345] on span "SUBMIT" at bounding box center [372, 342] width 27 height 13
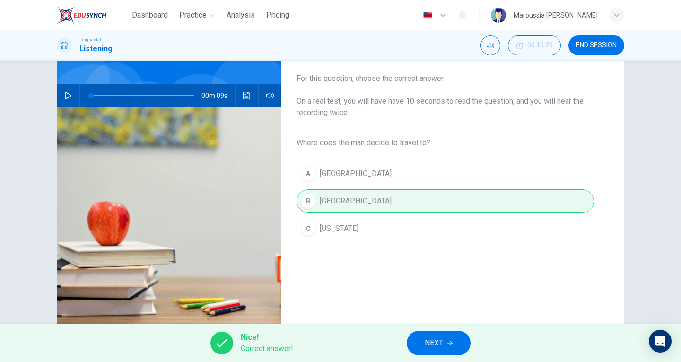
click at [431, 347] on span "NEXT" at bounding box center [434, 342] width 18 height 13
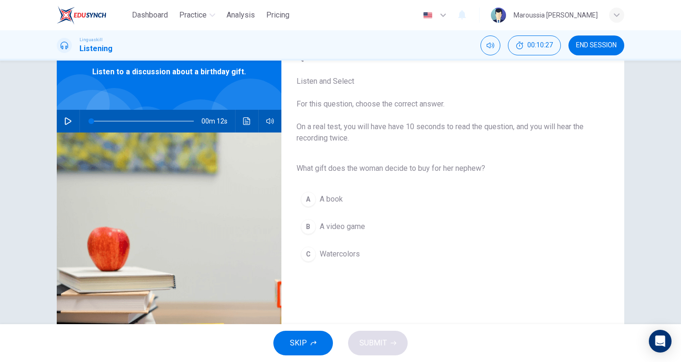
scroll to position [48, 0]
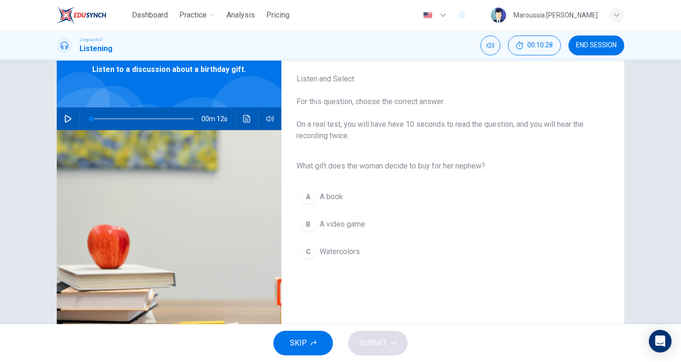
click at [66, 119] on icon "button" at bounding box center [68, 119] width 8 height 8
click at [346, 252] on span "Watercolors" at bounding box center [340, 251] width 40 height 11
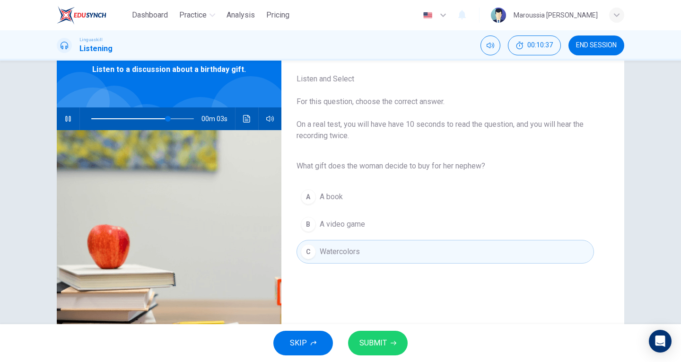
click at [385, 345] on span "SUBMIT" at bounding box center [372, 342] width 27 height 13
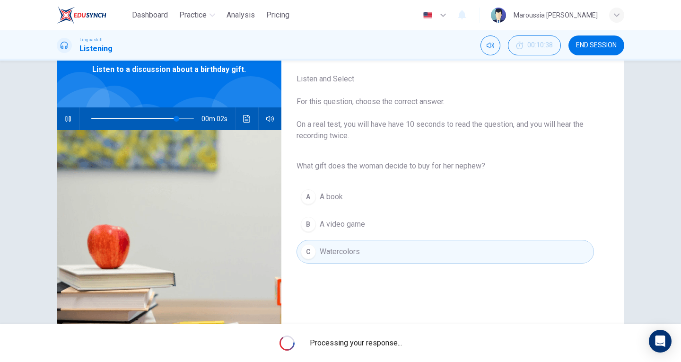
type input "83"
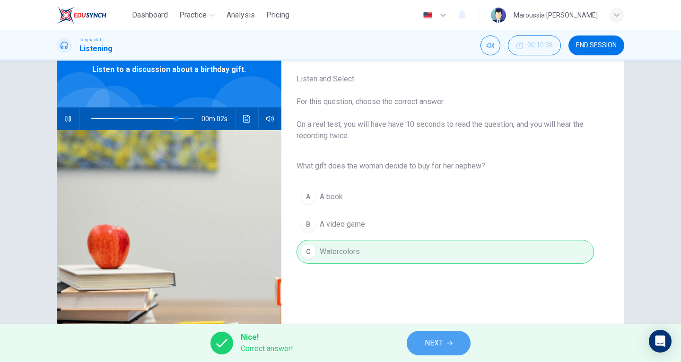
click at [457, 340] on button "NEXT" at bounding box center [439, 343] width 64 height 25
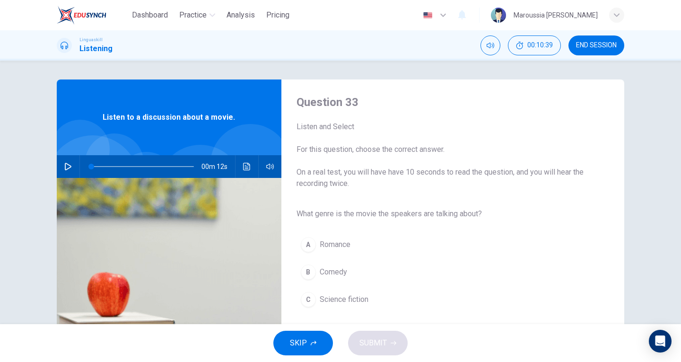
click at [65, 166] on icon "button" at bounding box center [68, 167] width 8 height 8
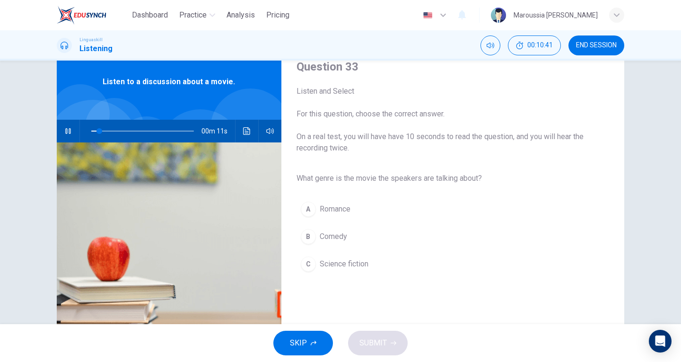
scroll to position [36, 0]
click at [354, 260] on span "Science fiction" at bounding box center [344, 263] width 49 height 11
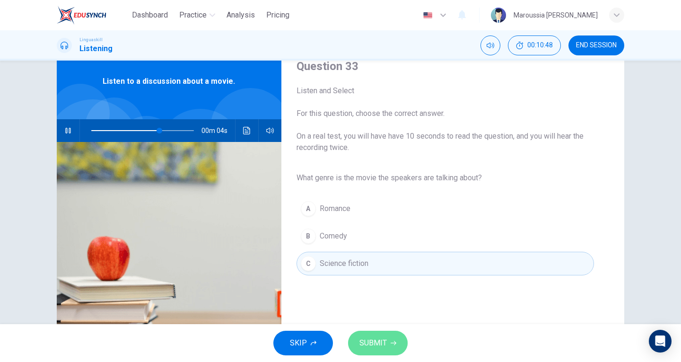
click at [372, 340] on span "SUBMIT" at bounding box center [372, 342] width 27 height 13
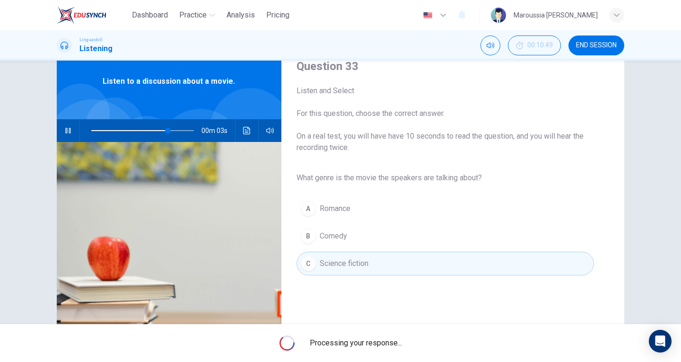
type input "75"
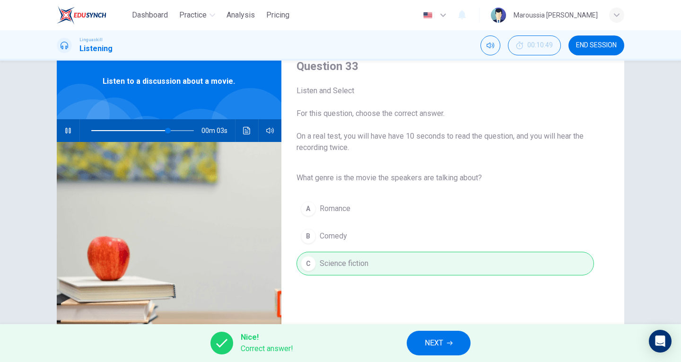
click at [421, 351] on button "NEXT" at bounding box center [439, 343] width 64 height 25
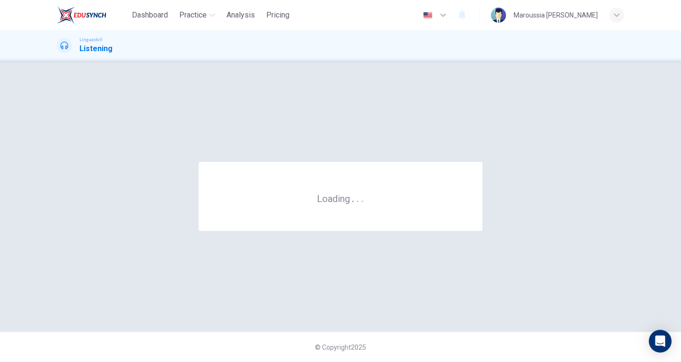
scroll to position [0, 0]
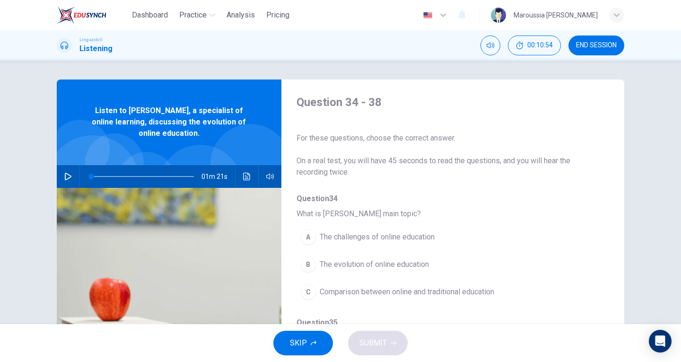
click at [64, 178] on icon "button" at bounding box center [68, 177] width 8 height 8
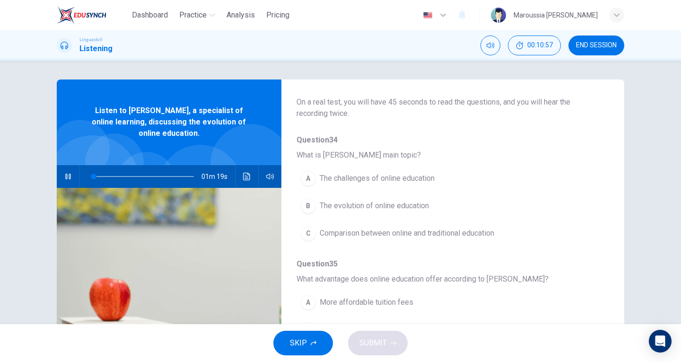
scroll to position [59, 0]
click at [379, 208] on span "The evolution of online education" at bounding box center [374, 205] width 109 height 11
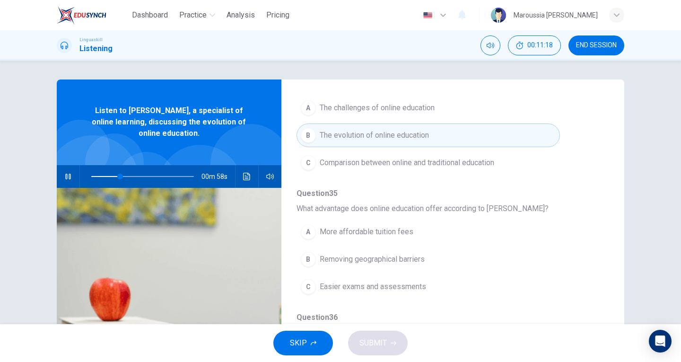
scroll to position [130, 0]
click at [355, 260] on span "Removing geographical barriers" at bounding box center [372, 258] width 105 height 11
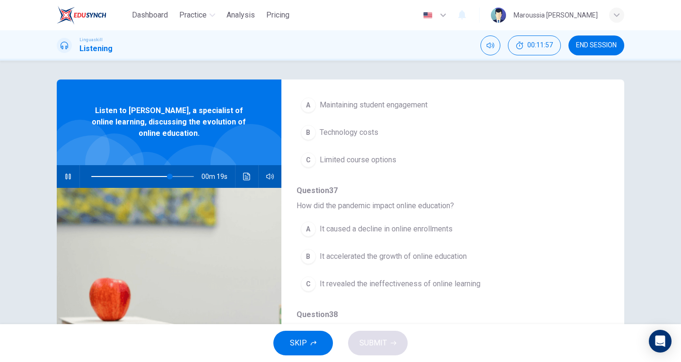
scroll to position [380, 0]
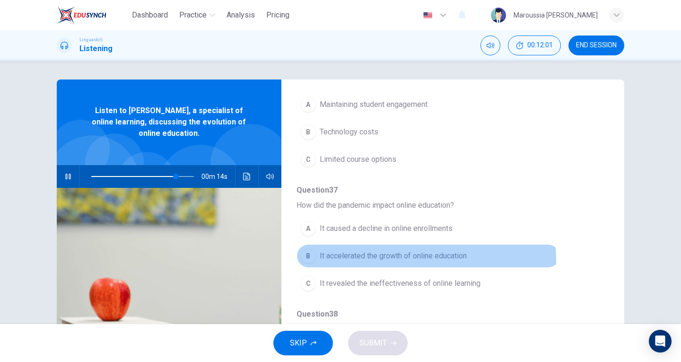
click at [372, 262] on button "B It accelerated the growth of online education" at bounding box center [427, 256] width 263 height 24
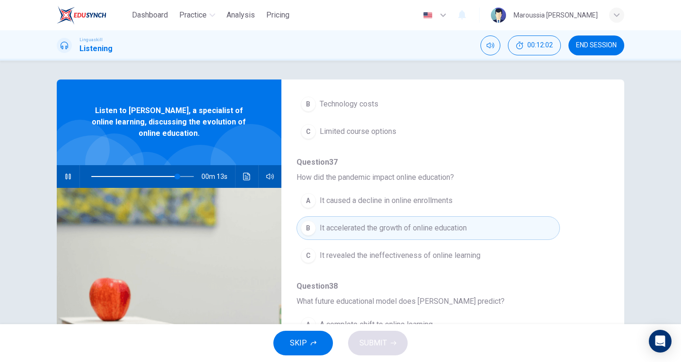
scroll to position [103, 0]
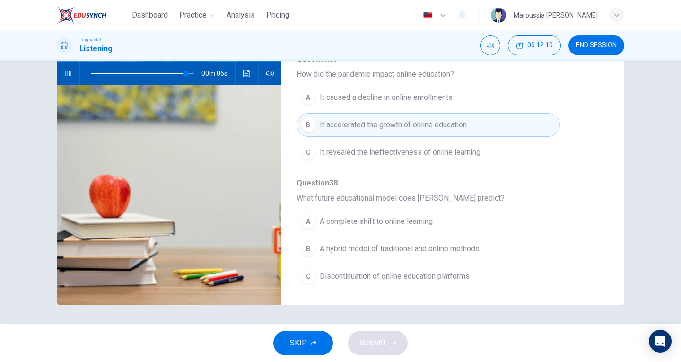
click at [376, 252] on span "A hybrid model of traditional and online methods" at bounding box center [400, 248] width 160 height 11
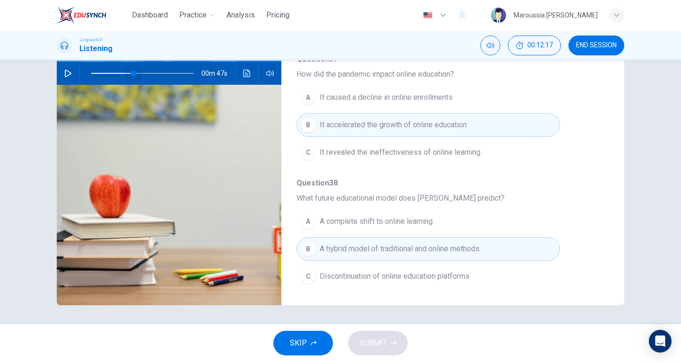
drag, startPoint x: 91, startPoint y: 74, endPoint x: 130, endPoint y: 76, distance: 39.3
click at [131, 76] on span at bounding box center [134, 73] width 6 height 6
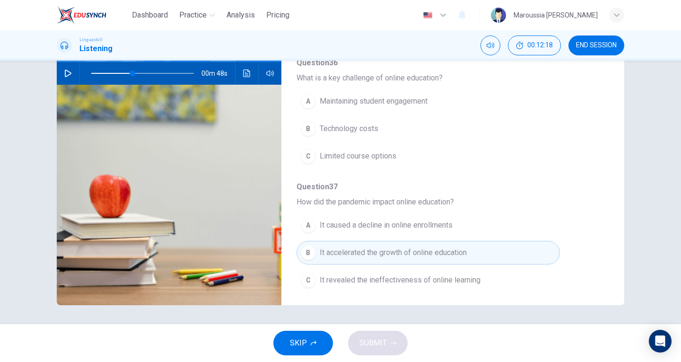
scroll to position [279, 0]
click at [70, 72] on button "button" at bounding box center [68, 73] width 15 height 23
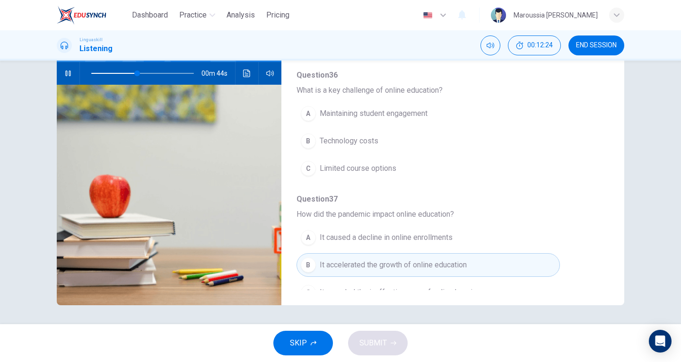
scroll to position [267, 0]
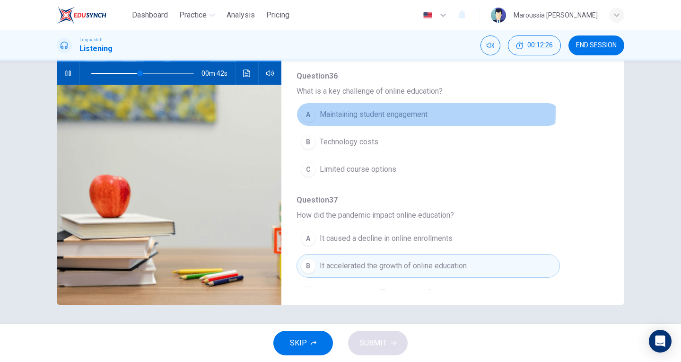
click at [323, 111] on span "Maintaining student engagement" at bounding box center [374, 114] width 108 height 11
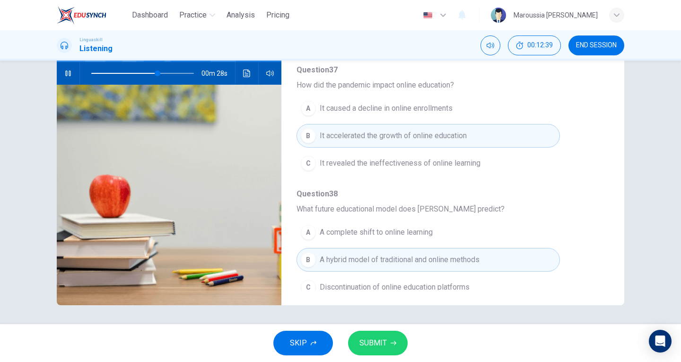
scroll to position [408, 0]
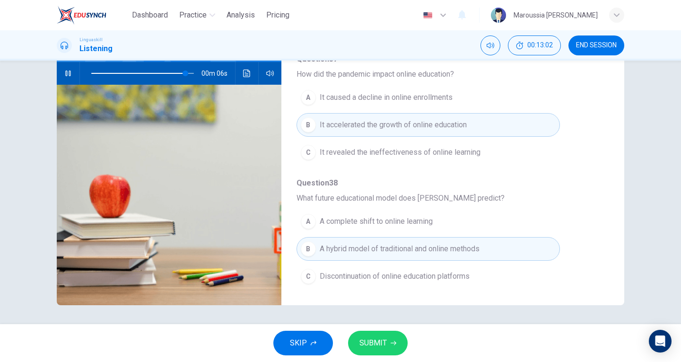
click at [382, 345] on span "SUBMIT" at bounding box center [372, 342] width 27 height 13
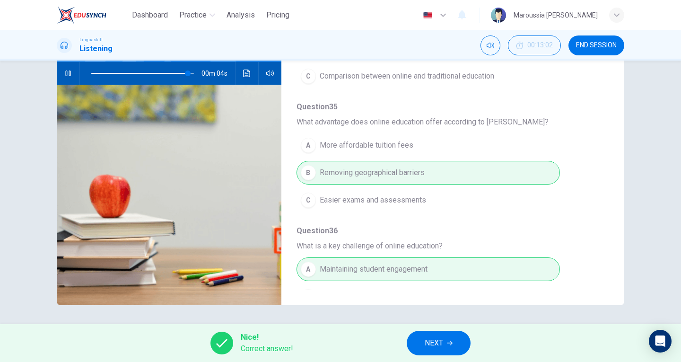
scroll to position [104, 0]
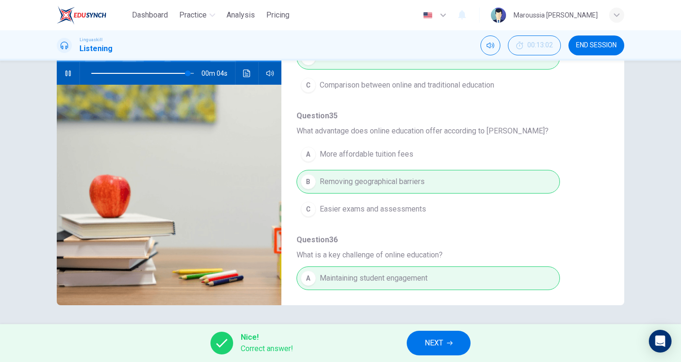
type input "95"
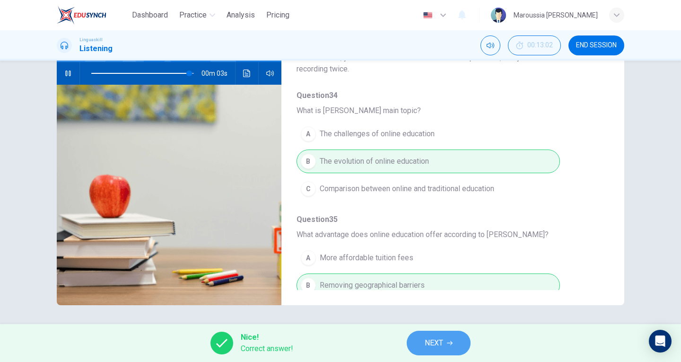
click at [443, 342] on span "NEXT" at bounding box center [434, 342] width 18 height 13
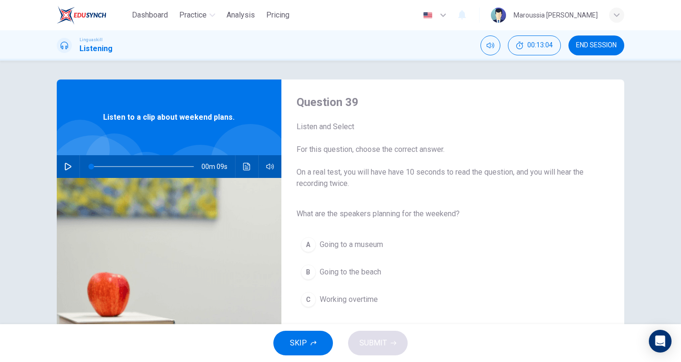
click at [61, 166] on button "button" at bounding box center [68, 166] width 15 height 23
click at [380, 268] on span "Going to the beach" at bounding box center [350, 271] width 61 height 11
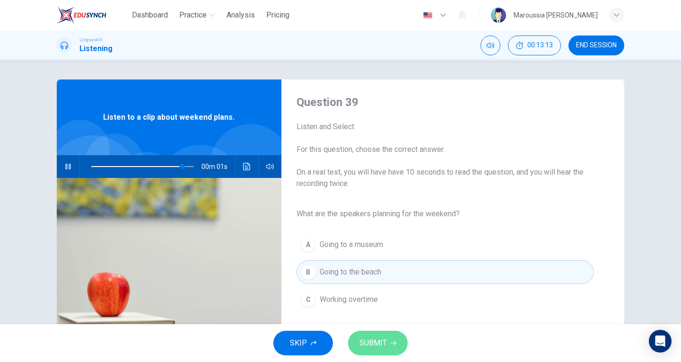
click at [388, 346] on button "SUBMIT" at bounding box center [378, 343] width 60 height 25
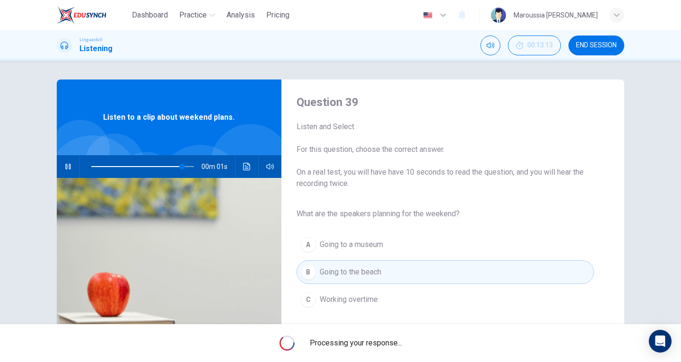
type input "0"
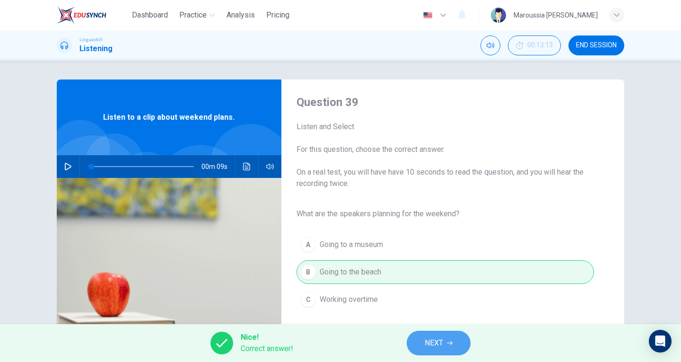
click at [436, 347] on span "NEXT" at bounding box center [434, 342] width 18 height 13
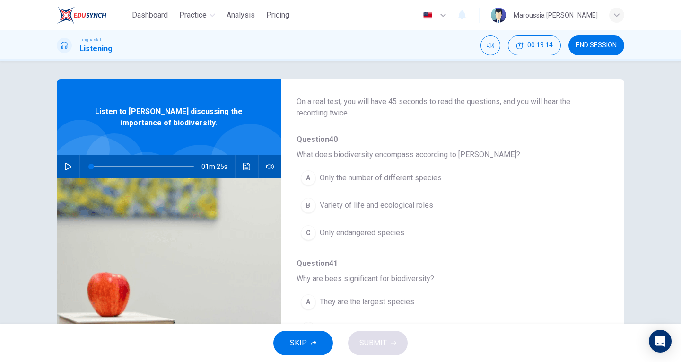
scroll to position [60, 0]
click at [69, 165] on icon "button" at bounding box center [68, 167] width 8 height 8
click at [65, 169] on icon "button" at bounding box center [68, 167] width 8 height 8
click at [64, 165] on icon "button" at bounding box center [68, 167] width 8 height 8
drag, startPoint x: 101, startPoint y: 166, endPoint x: 69, endPoint y: 174, distance: 33.7
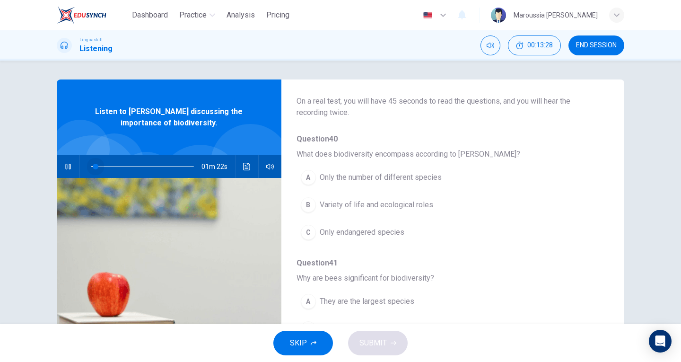
click at [69, 174] on div "01m 22s" at bounding box center [169, 166] width 225 height 23
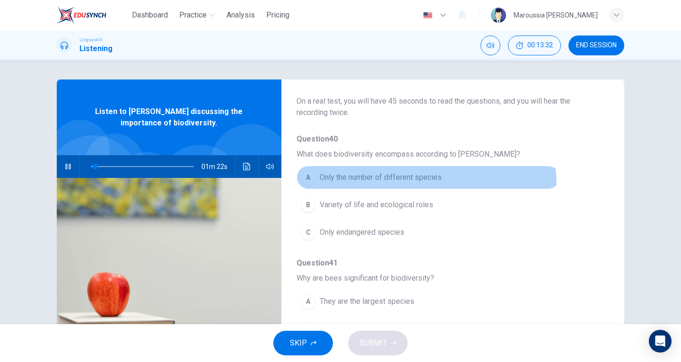
click at [365, 188] on button "A Only the number of different species" at bounding box center [427, 178] width 263 height 24
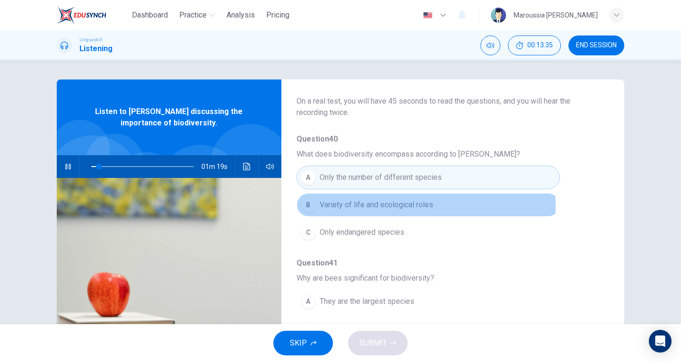
click at [353, 206] on span "Variety of life and ecological roles" at bounding box center [376, 204] width 113 height 11
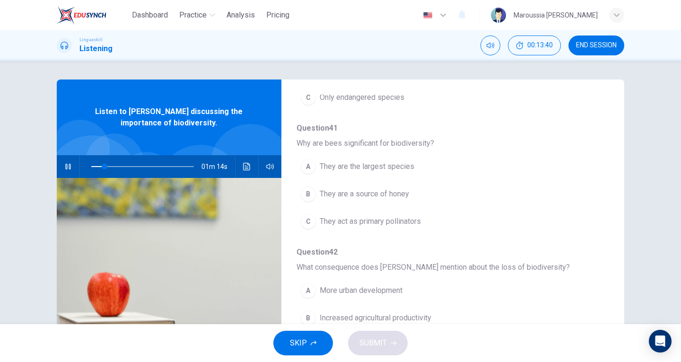
scroll to position [195, 0]
drag, startPoint x: 323, startPoint y: 140, endPoint x: 337, endPoint y: 142, distance: 13.8
click at [337, 142] on span "Why are bees significant for biodiversity?" at bounding box center [444, 142] width 297 height 11
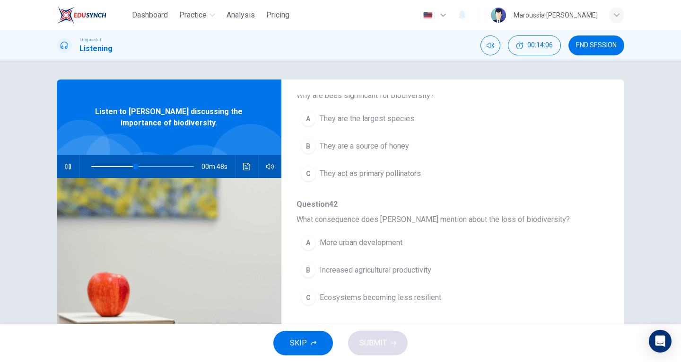
scroll to position [246, 0]
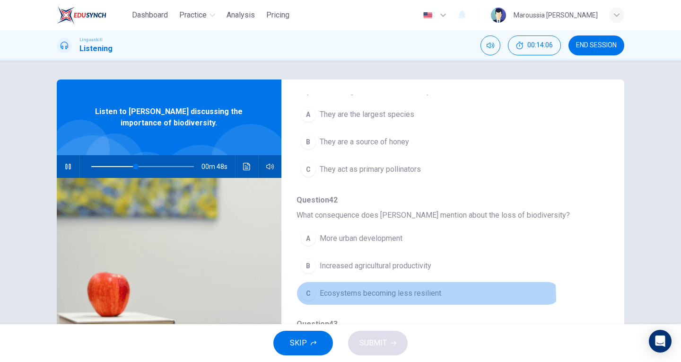
click at [339, 299] on button "C Ecosystems becoming less resilient" at bounding box center [427, 293] width 263 height 24
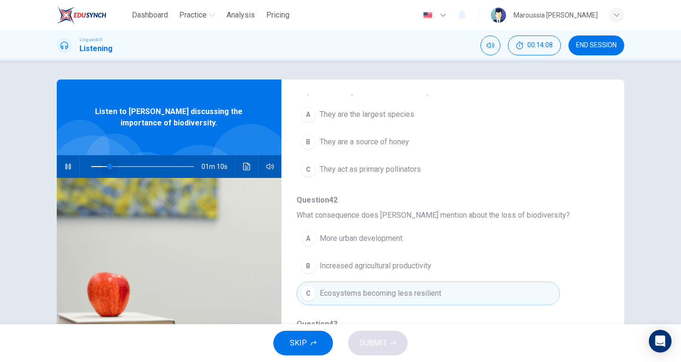
drag, startPoint x: 134, startPoint y: 169, endPoint x: 107, endPoint y: 168, distance: 26.5
click at [107, 168] on span at bounding box center [110, 167] width 6 height 6
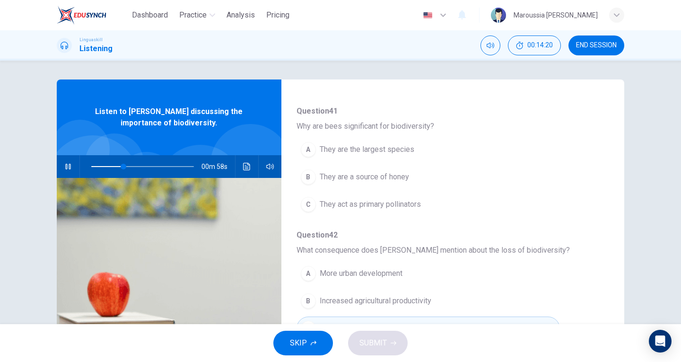
scroll to position [212, 0]
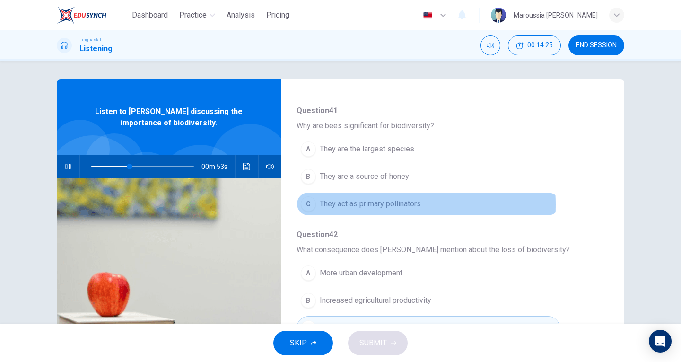
click at [349, 204] on span "They act as primary pollinators" at bounding box center [370, 203] width 101 height 11
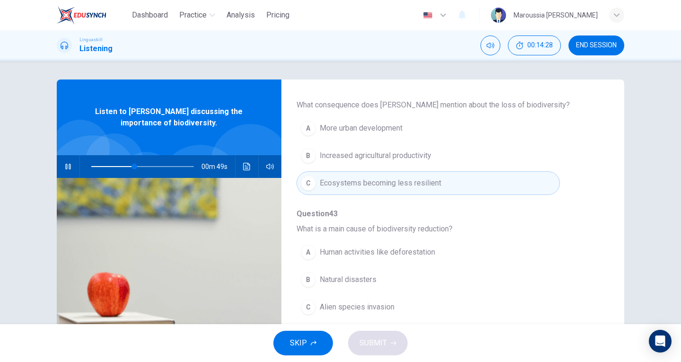
scroll to position [360, 0]
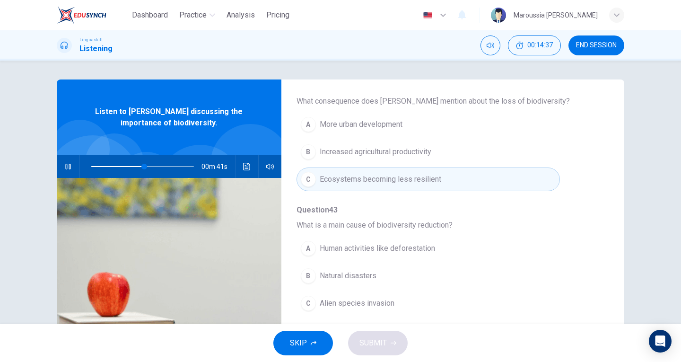
click at [349, 251] on span "Human activities like deforestation" at bounding box center [377, 248] width 115 height 11
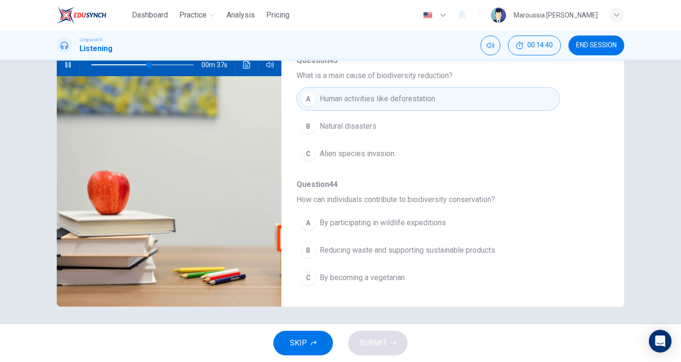
scroll to position [103, 0]
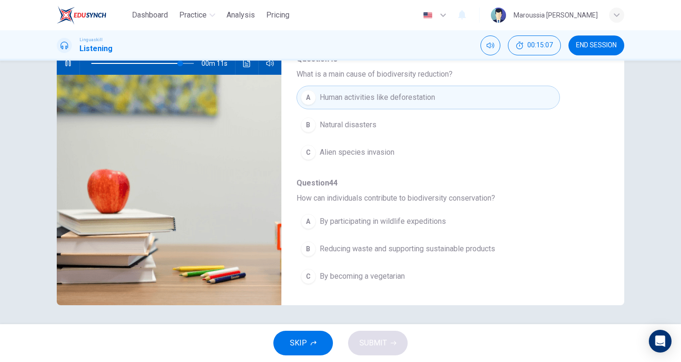
click at [408, 260] on button "B Reducing waste and supporting sustainable products" at bounding box center [427, 249] width 263 height 24
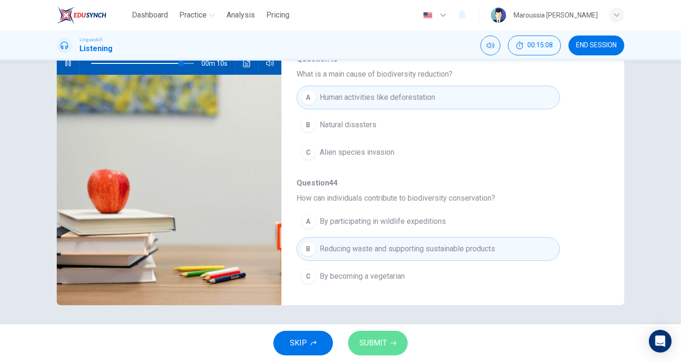
click at [375, 346] on span "SUBMIT" at bounding box center [372, 342] width 27 height 13
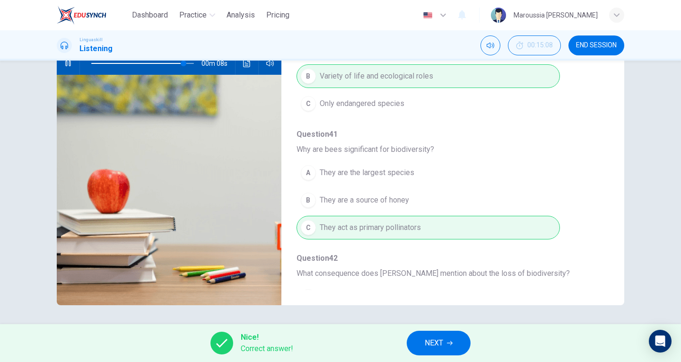
scroll to position [0, 0]
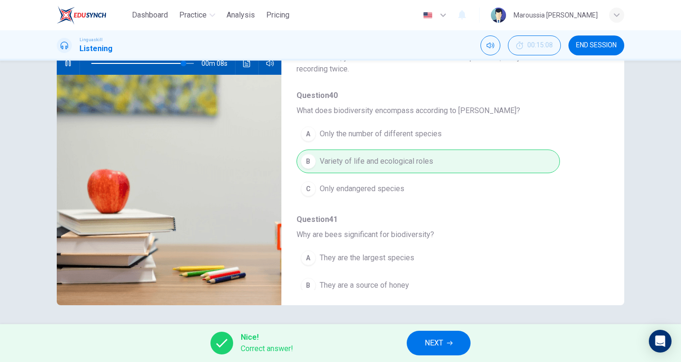
type input "91"
click at [448, 341] on icon "button" at bounding box center [450, 343] width 6 height 6
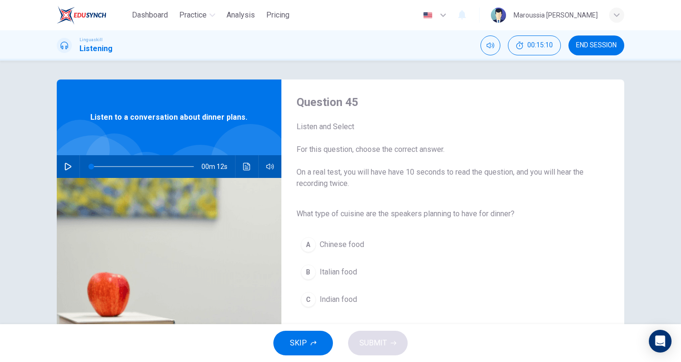
click at [65, 168] on icon "button" at bounding box center [68, 167] width 7 height 8
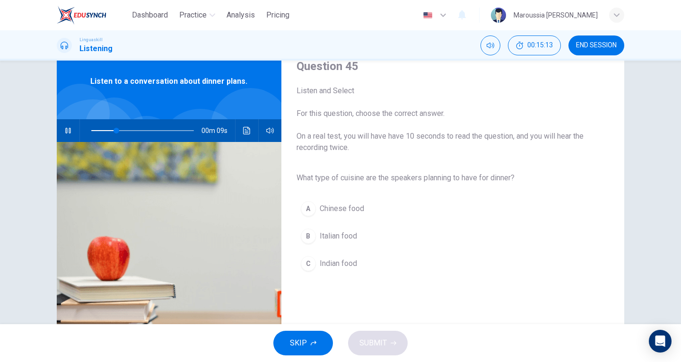
scroll to position [36, 0]
click at [353, 234] on span "Italian food" at bounding box center [338, 235] width 37 height 11
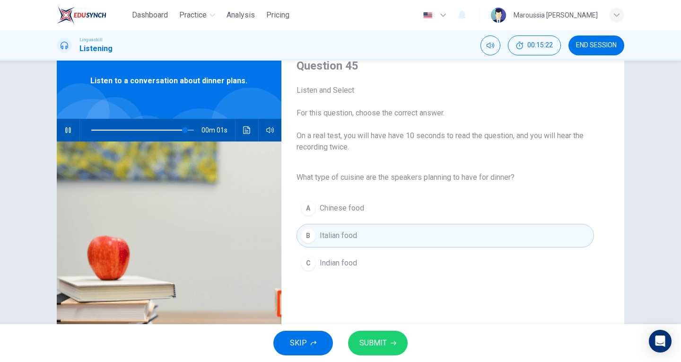
click at [369, 341] on span "SUBMIT" at bounding box center [372, 342] width 27 height 13
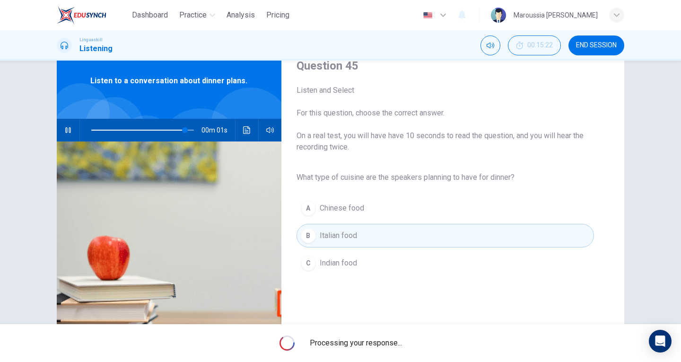
type input "0"
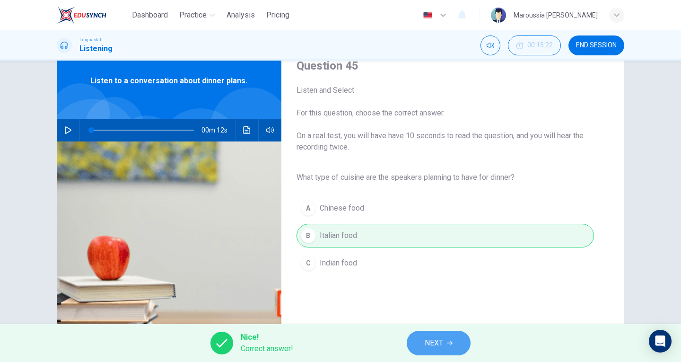
click at [441, 343] on span "NEXT" at bounding box center [434, 342] width 18 height 13
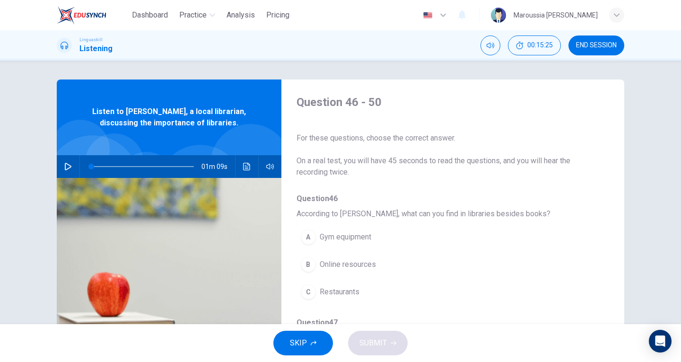
click at [70, 167] on button "button" at bounding box center [68, 166] width 15 height 23
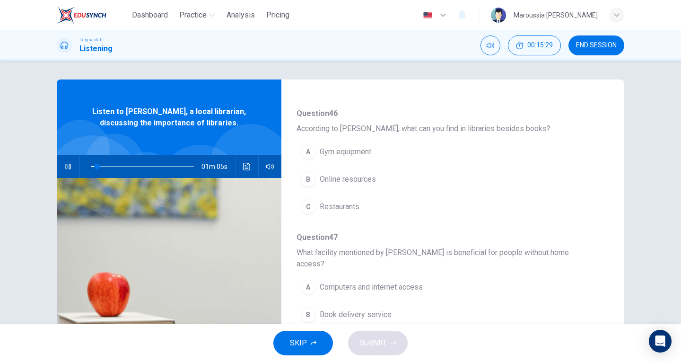
scroll to position [85, 0]
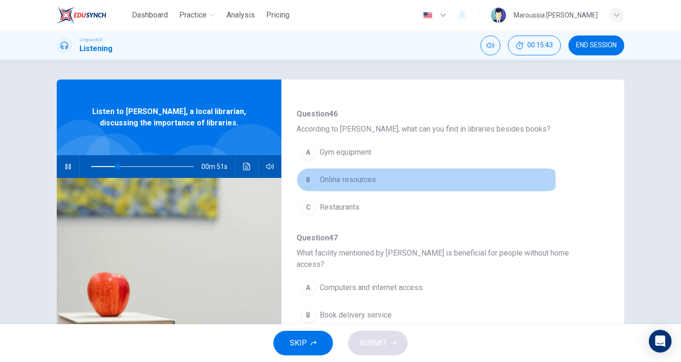
click at [342, 184] on span "Online resources" at bounding box center [348, 179] width 56 height 11
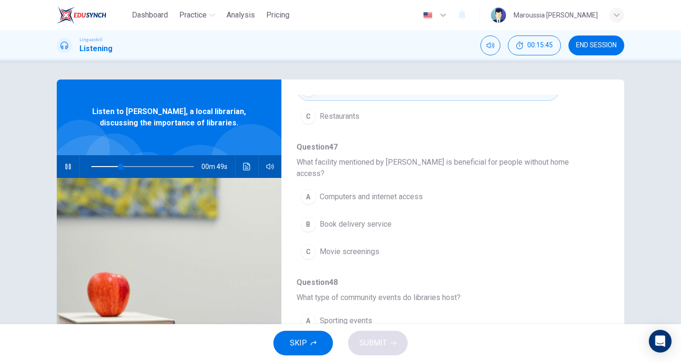
scroll to position [176, 0]
click at [388, 190] on span "Computers and internet access" at bounding box center [371, 195] width 103 height 11
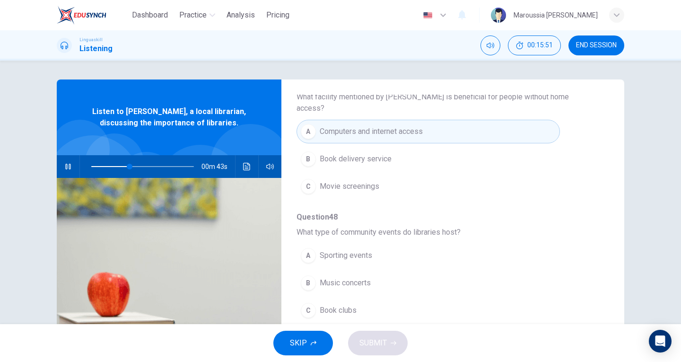
scroll to position [241, 0]
click at [68, 166] on icon "button" at bounding box center [67, 167] width 5 height 6
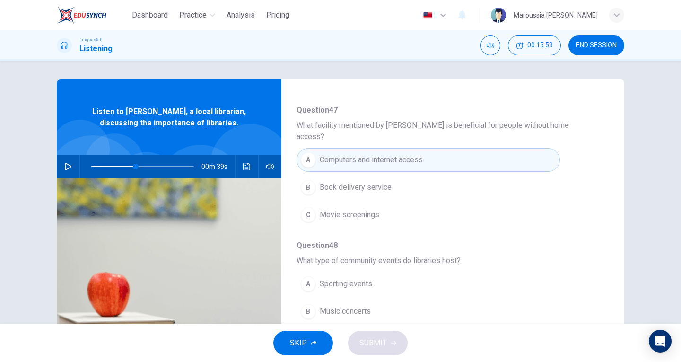
click at [69, 172] on button "button" at bounding box center [68, 166] width 15 height 23
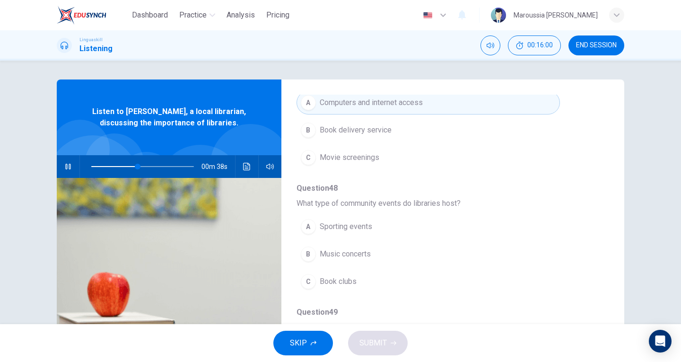
scroll to position [274, 0]
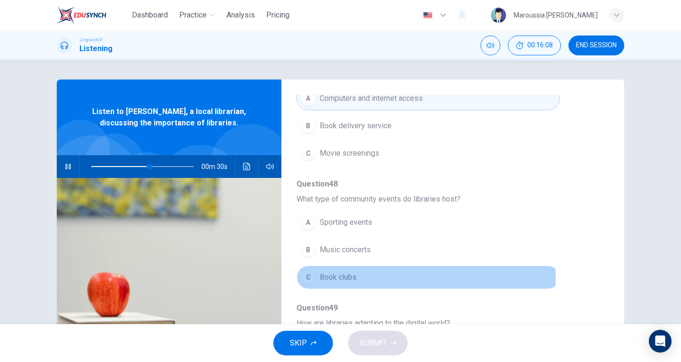
click at [339, 271] on span "Book clubs" at bounding box center [338, 276] width 37 height 11
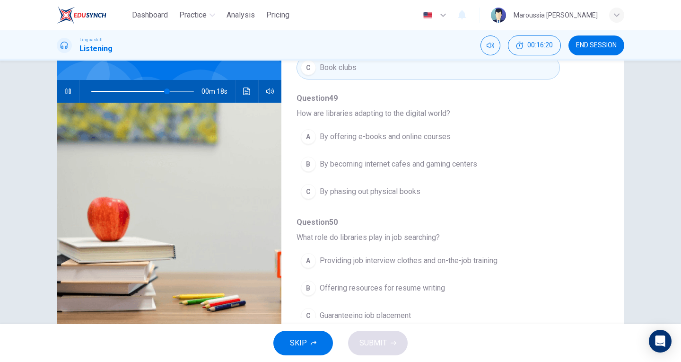
scroll to position [103, 0]
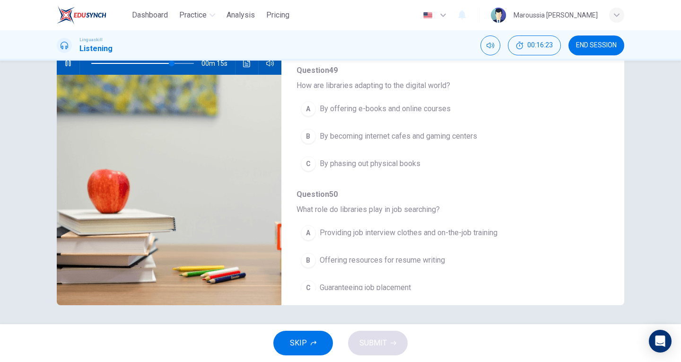
click at [313, 253] on div "B" at bounding box center [308, 260] width 15 height 15
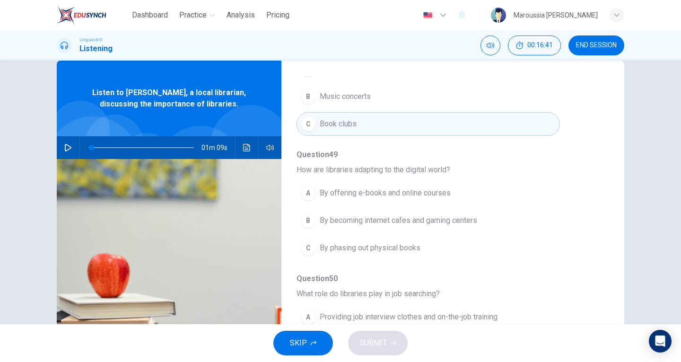
scroll to position [0, 0]
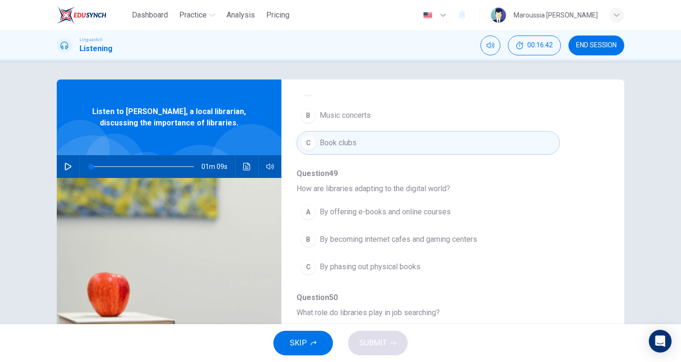
click at [66, 166] on icon "button" at bounding box center [68, 167] width 8 height 8
drag, startPoint x: 91, startPoint y: 167, endPoint x: 120, endPoint y: 170, distance: 29.0
click at [120, 169] on span at bounding box center [121, 167] width 6 height 6
click at [136, 162] on span at bounding box center [142, 166] width 103 height 13
drag, startPoint x: 155, startPoint y: 163, endPoint x: 145, endPoint y: 163, distance: 9.9
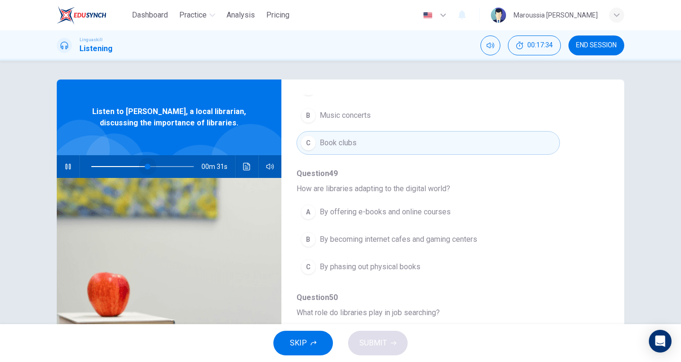
click at [145, 164] on span at bounding box center [148, 167] width 6 height 6
click at [379, 206] on span "By offering e-books and online courses" at bounding box center [385, 211] width 131 height 11
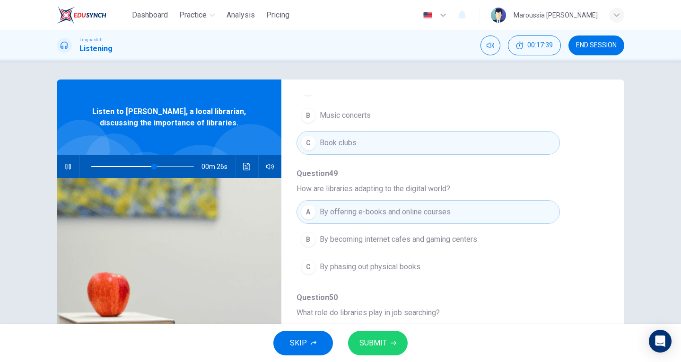
scroll to position [103, 0]
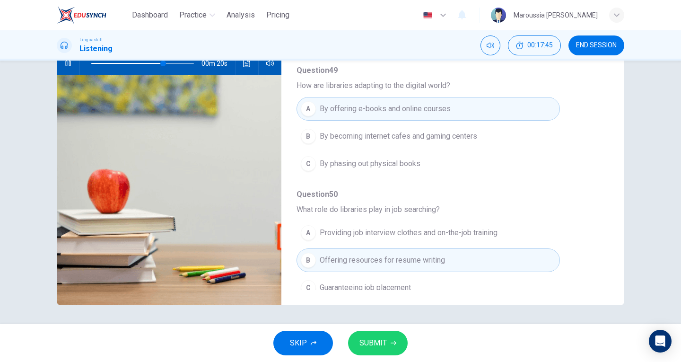
click at [375, 340] on span "SUBMIT" at bounding box center [372, 342] width 27 height 13
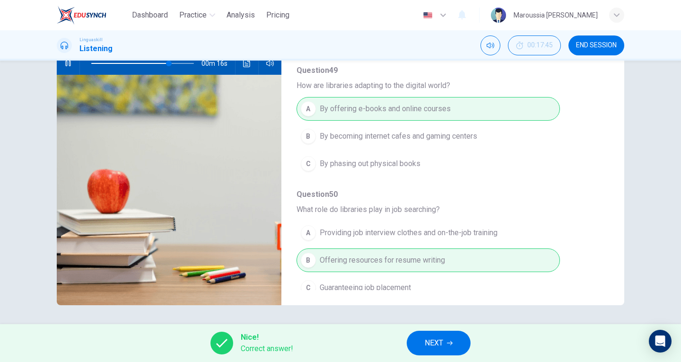
type input "77"
click at [441, 350] on button "NEXT" at bounding box center [439, 343] width 64 height 25
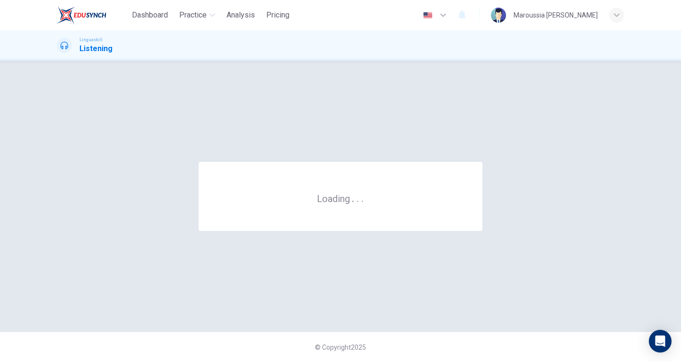
scroll to position [0, 0]
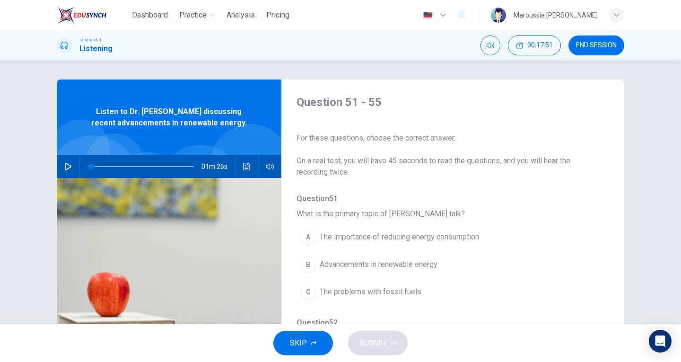
click at [69, 163] on icon "button" at bounding box center [68, 167] width 8 height 8
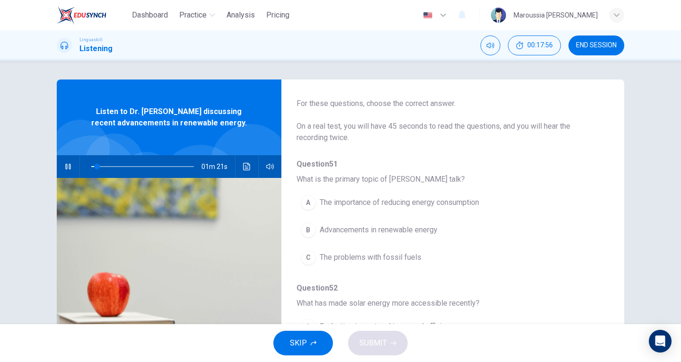
scroll to position [35, 0]
click at [383, 233] on span "Advancements in renewable energy" at bounding box center [379, 228] width 118 height 11
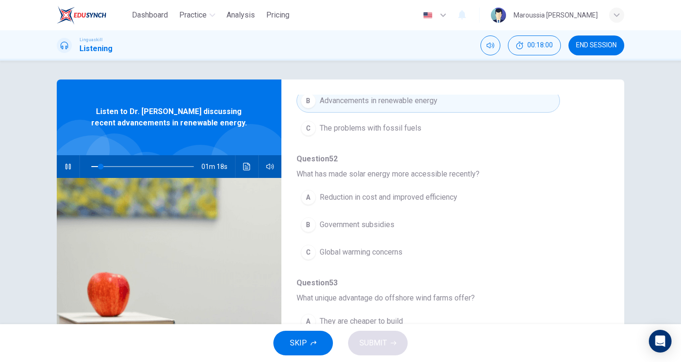
scroll to position [165, 0]
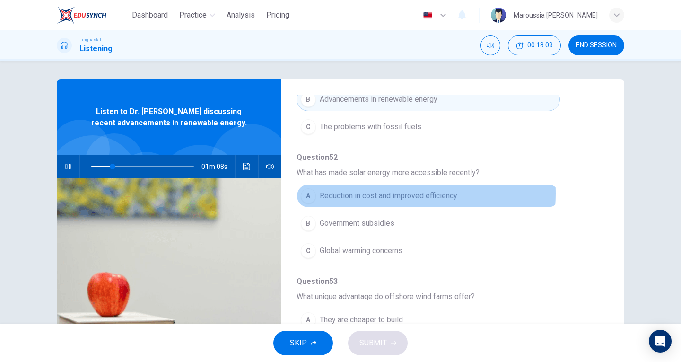
click at [375, 193] on span "Reduction in cost and improved efficiency" at bounding box center [389, 195] width 138 height 11
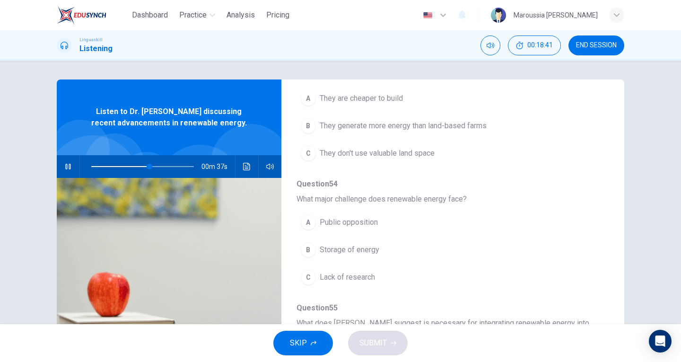
scroll to position [387, 0]
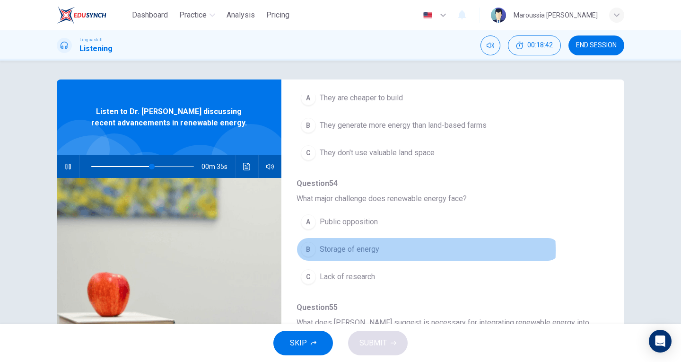
click at [362, 250] on span "Storage of energy" at bounding box center [350, 249] width 60 height 11
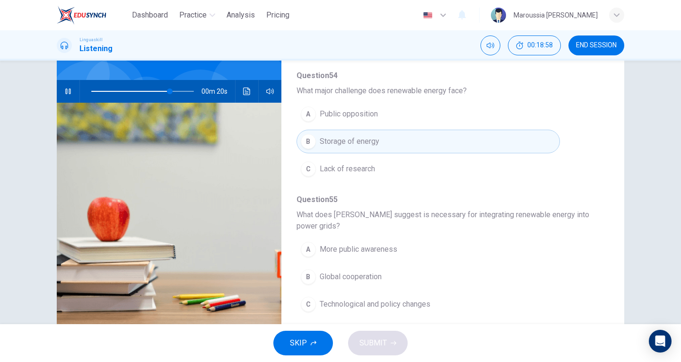
scroll to position [103, 0]
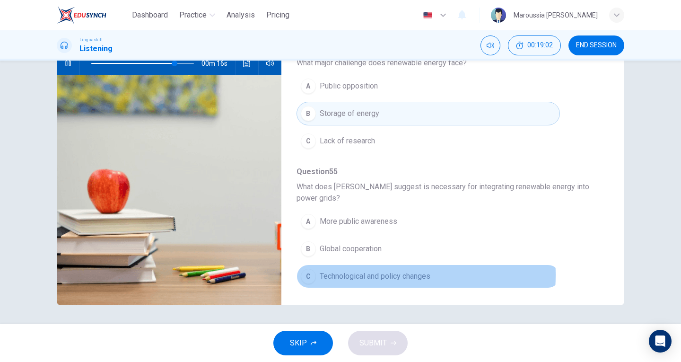
click at [353, 275] on span "Technological and policy changes" at bounding box center [375, 275] width 111 height 11
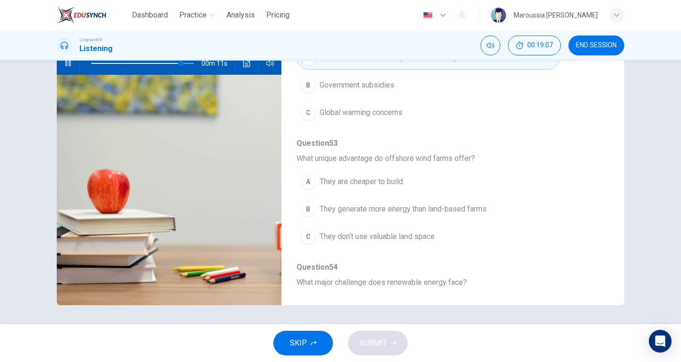
scroll to position [201, 0]
drag, startPoint x: 182, startPoint y: 61, endPoint x: 124, endPoint y: 64, distance: 57.3
click at [124, 64] on span at bounding box center [126, 64] width 6 height 6
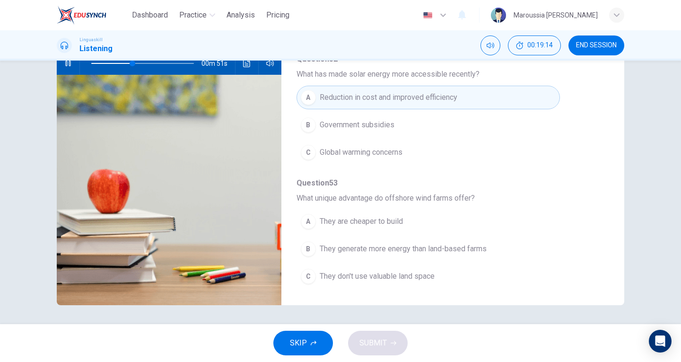
scroll to position [161, 0]
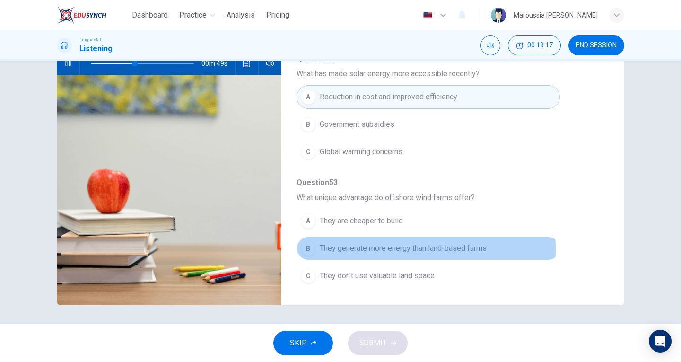
click at [366, 249] on span "They generate more energy than land-based farms" at bounding box center [403, 248] width 167 height 11
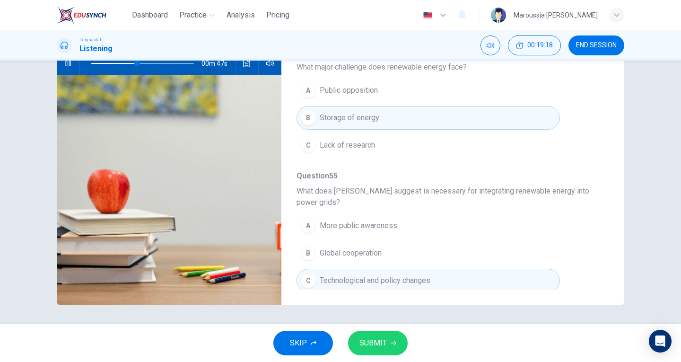
scroll to position [295, 0]
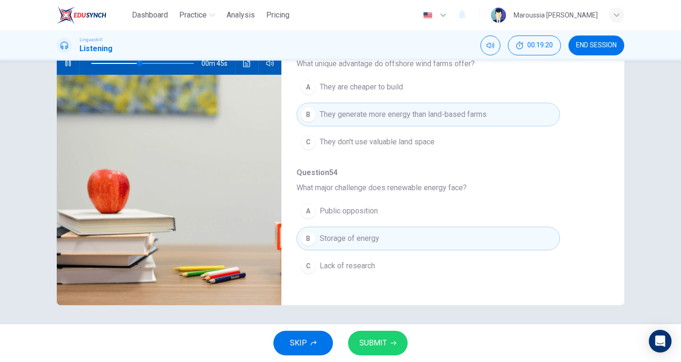
click at [375, 339] on span "SUBMIT" at bounding box center [372, 342] width 27 height 13
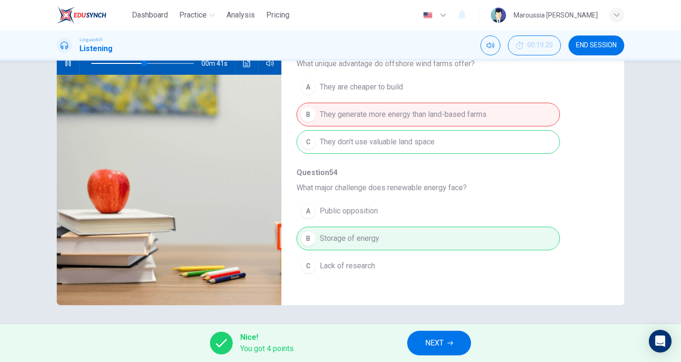
type input "53"
click at [424, 343] on button "NEXT" at bounding box center [439, 343] width 64 height 25
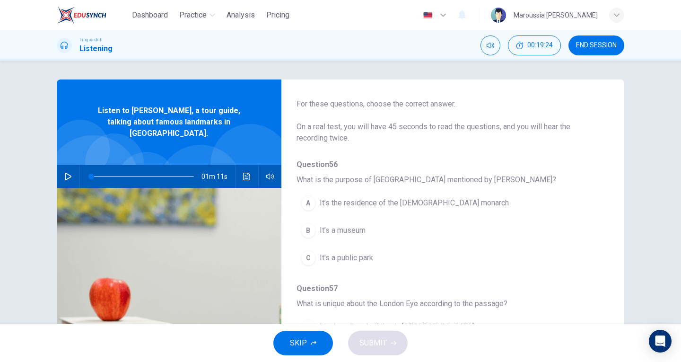
scroll to position [35, 0]
click at [67, 172] on button "button" at bounding box center [68, 176] width 15 height 23
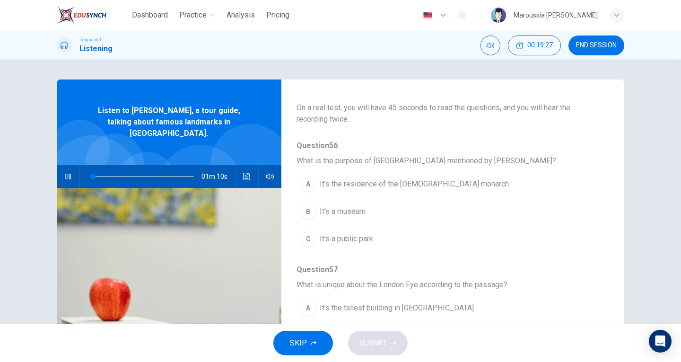
scroll to position [53, 0]
click at [61, 166] on button "button" at bounding box center [68, 176] width 15 height 23
click at [64, 173] on button "button" at bounding box center [68, 176] width 15 height 23
click at [358, 180] on span "It’s the residence of the British monarch" at bounding box center [414, 183] width 189 height 11
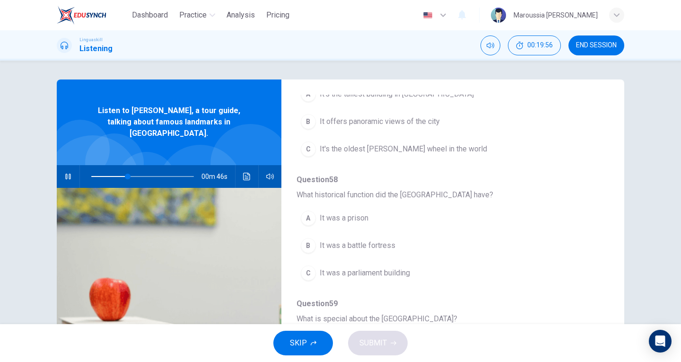
scroll to position [269, 0]
click at [361, 271] on span "It was a parliament building" at bounding box center [365, 270] width 90 height 11
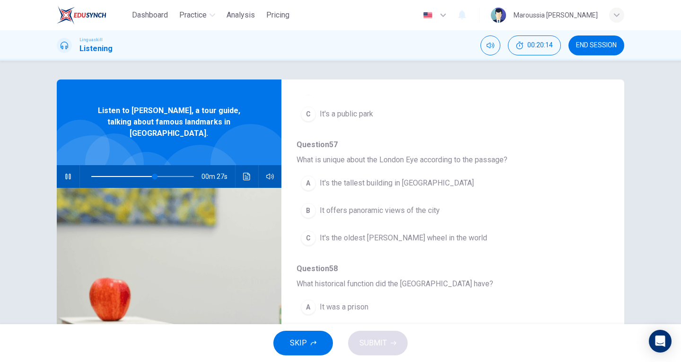
scroll to position [191, 0]
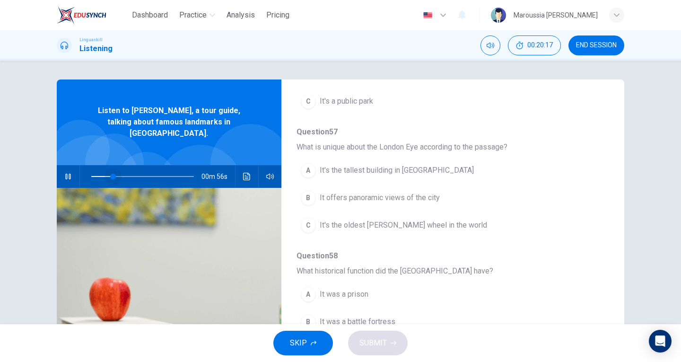
drag, startPoint x: 155, startPoint y: 166, endPoint x: 111, endPoint y: 163, distance: 44.5
click at [111, 174] on span at bounding box center [113, 177] width 6 height 6
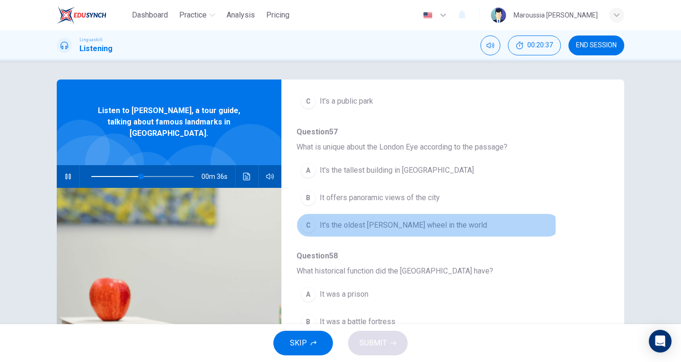
click at [321, 225] on span "It's the oldest Ferris wheel in the world" at bounding box center [403, 224] width 167 height 11
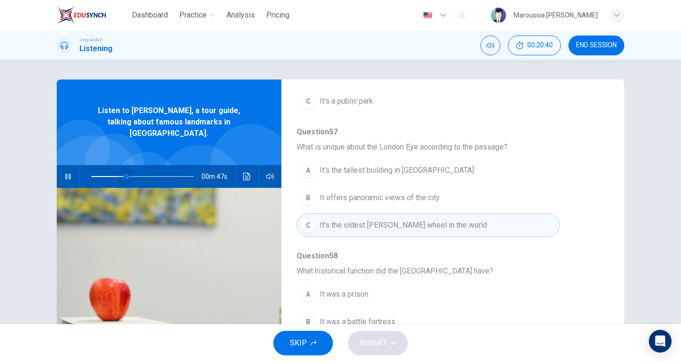
drag, startPoint x: 141, startPoint y: 164, endPoint x: 124, endPoint y: 170, distance: 18.4
click at [124, 174] on span at bounding box center [126, 177] width 6 height 6
click at [372, 194] on span "It offers panoramic views of the city" at bounding box center [380, 197] width 120 height 11
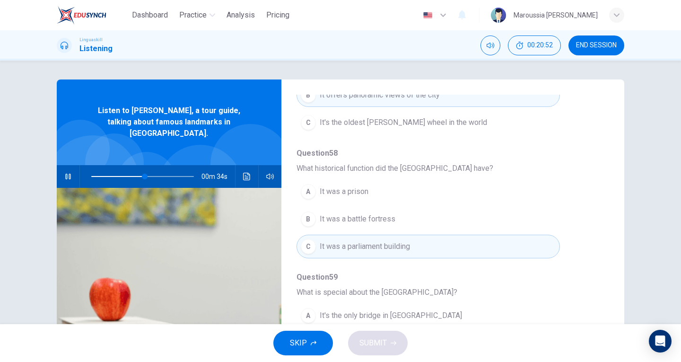
scroll to position [294, 0]
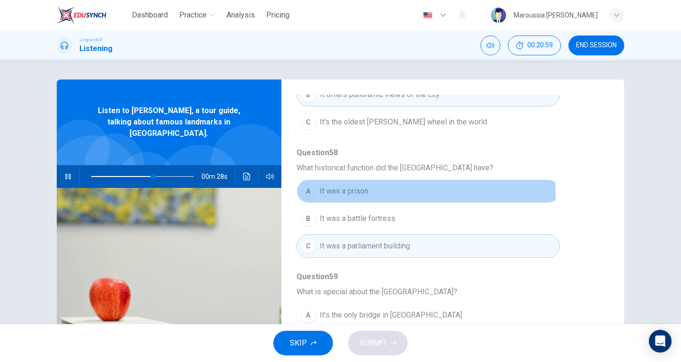
click at [379, 194] on button "A It was a prison" at bounding box center [427, 191] width 263 height 24
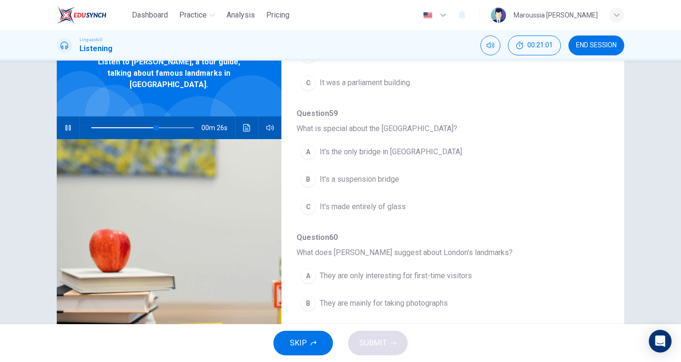
scroll to position [57, 0]
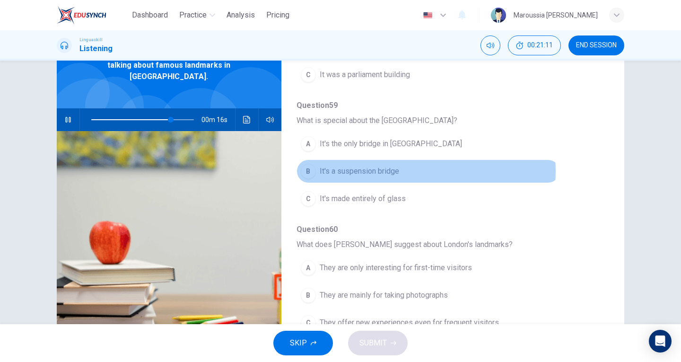
click at [397, 171] on button "B It's a suspension bridge" at bounding box center [427, 171] width 263 height 24
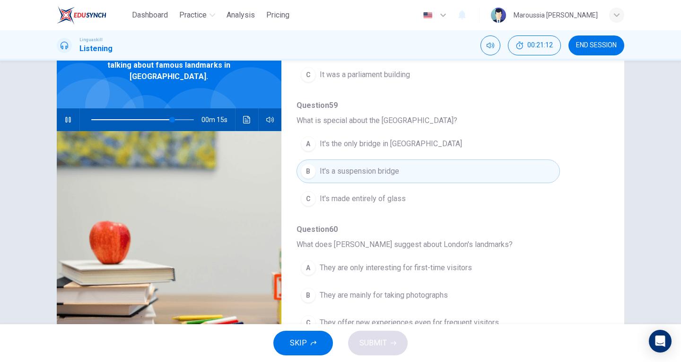
scroll to position [103, 0]
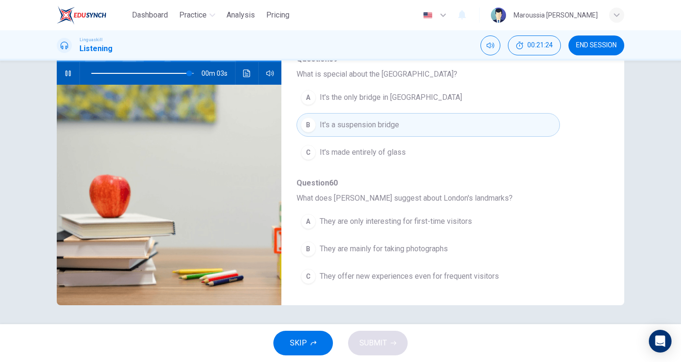
click at [358, 280] on span "They offer new experiences even for frequent visitors" at bounding box center [409, 275] width 179 height 11
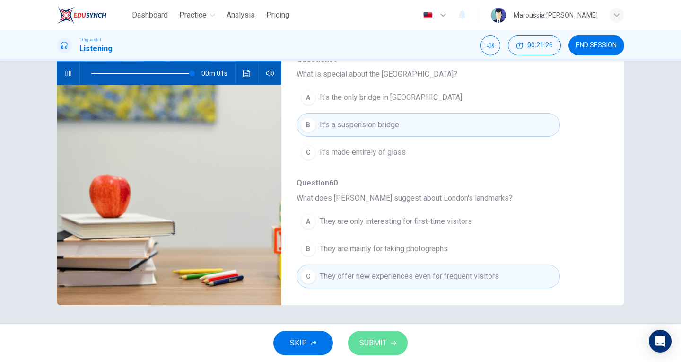
click at [375, 339] on span "SUBMIT" at bounding box center [372, 342] width 27 height 13
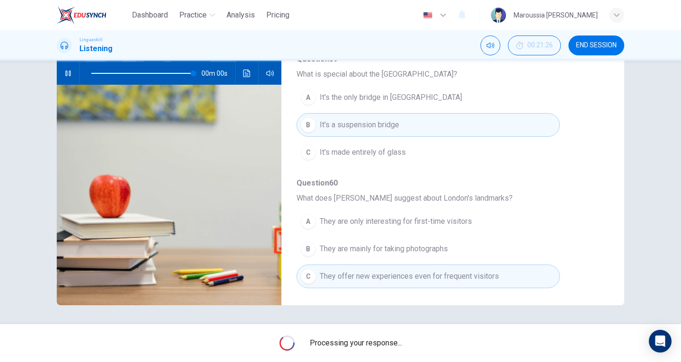
type input "0"
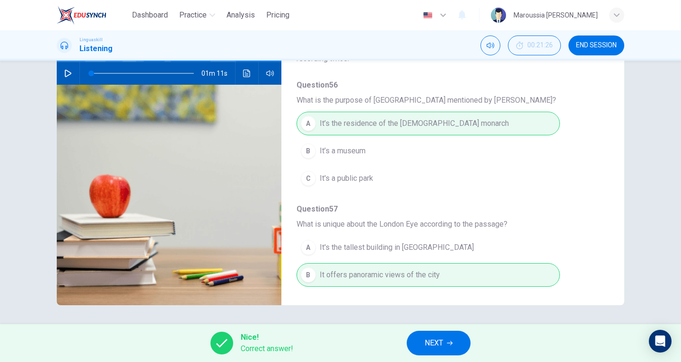
scroll to position [0, 0]
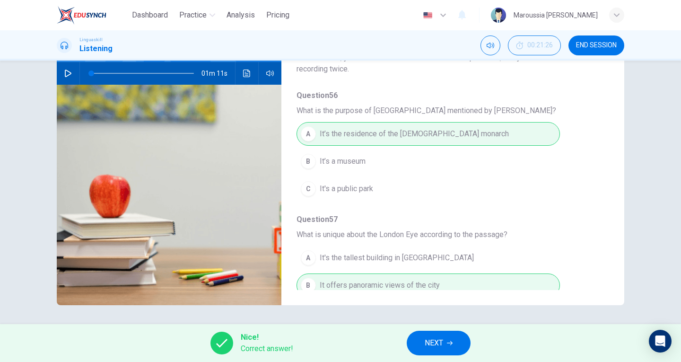
click at [439, 355] on button "NEXT" at bounding box center [439, 343] width 64 height 25
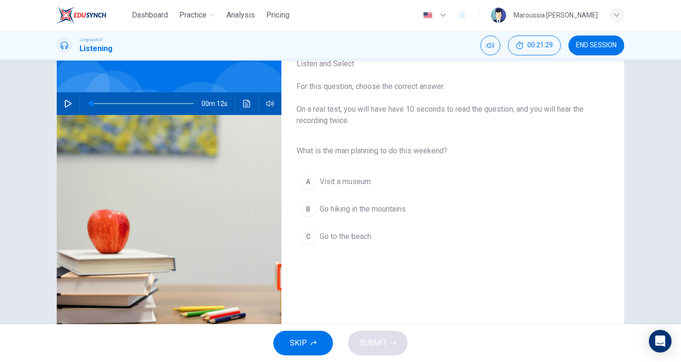
scroll to position [44, 0]
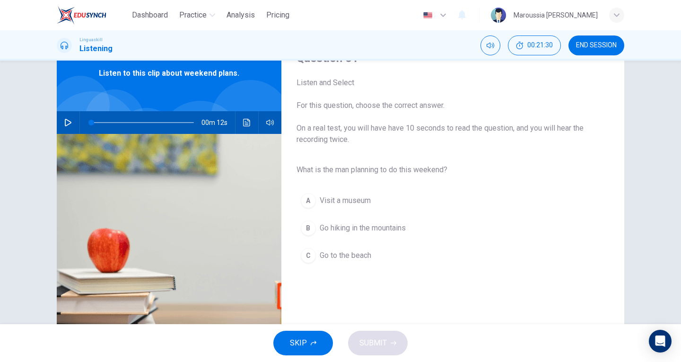
click at [66, 122] on icon "button" at bounding box center [68, 123] width 8 height 8
click at [360, 227] on span "Go hiking in the mountains" at bounding box center [363, 227] width 86 height 11
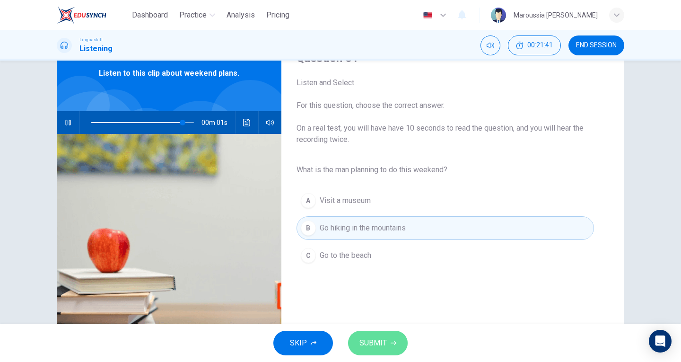
click at [371, 336] on button "SUBMIT" at bounding box center [378, 343] width 60 height 25
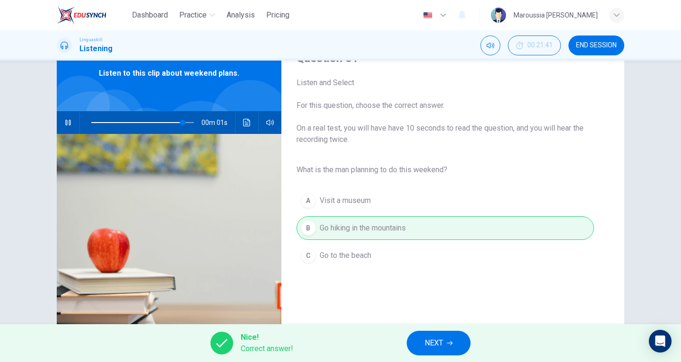
type input "97"
click at [453, 335] on button "NEXT" at bounding box center [439, 343] width 64 height 25
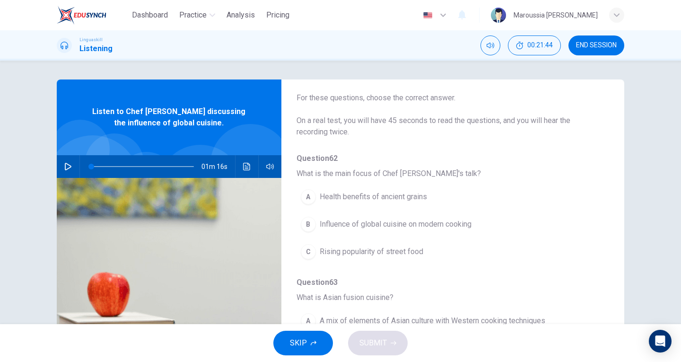
scroll to position [43, 0]
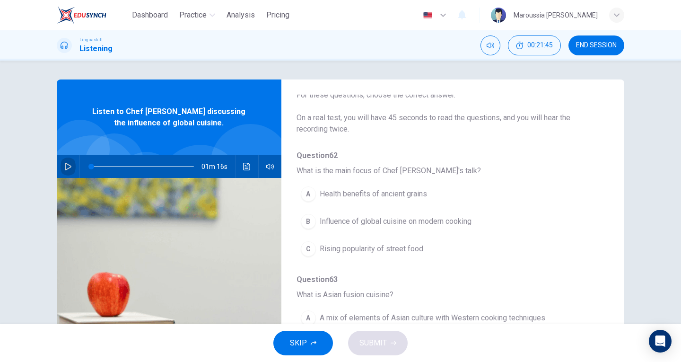
click at [68, 165] on icon "button" at bounding box center [68, 167] width 7 height 8
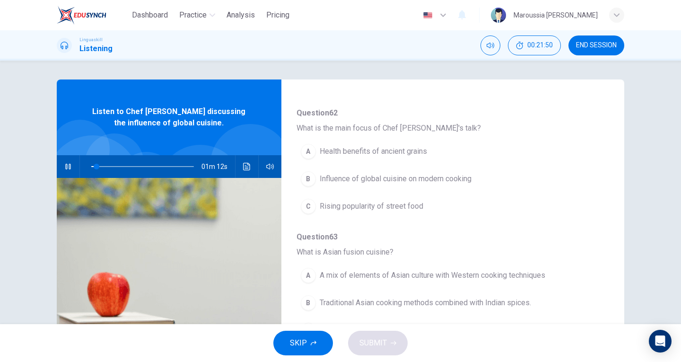
scroll to position [86, 0]
click at [369, 183] on span "Influence of global cuisine on modern cooking" at bounding box center [396, 178] width 152 height 11
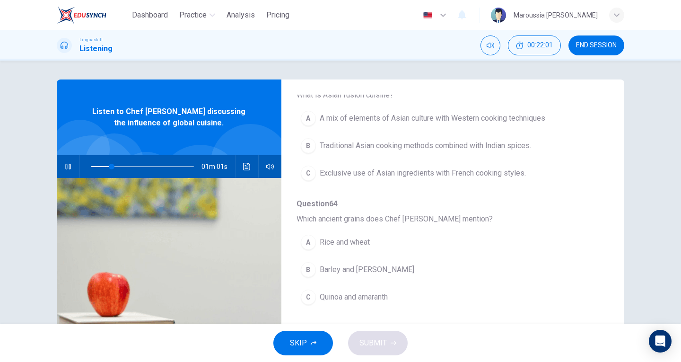
scroll to position [244, 0]
click at [303, 290] on div "C" at bounding box center [308, 295] width 15 height 15
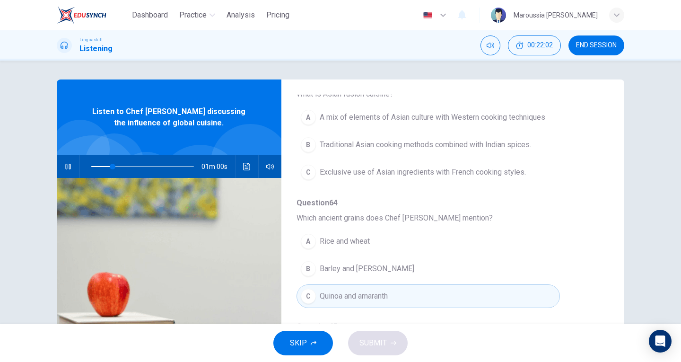
scroll to position [221, 0]
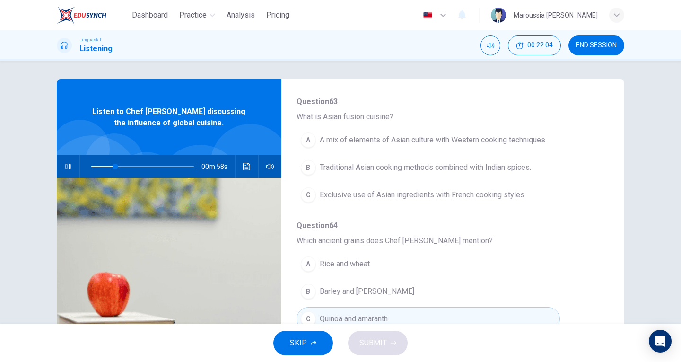
click at [305, 142] on div "A" at bounding box center [308, 139] width 15 height 15
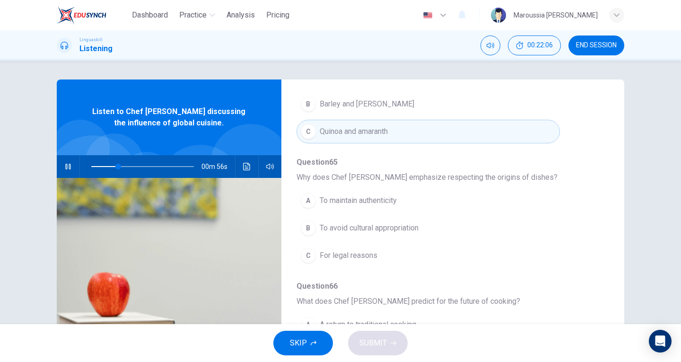
scroll to position [45, 0]
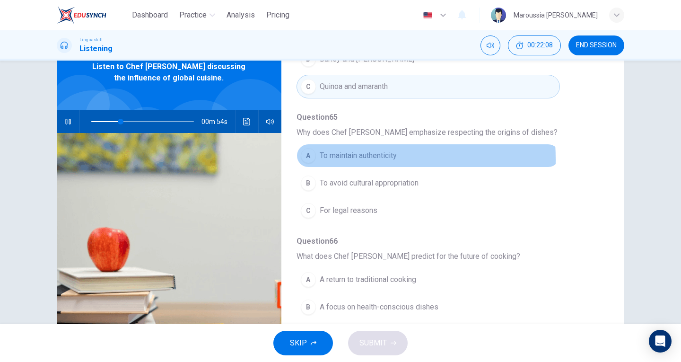
click at [305, 159] on div "A" at bounding box center [308, 155] width 15 height 15
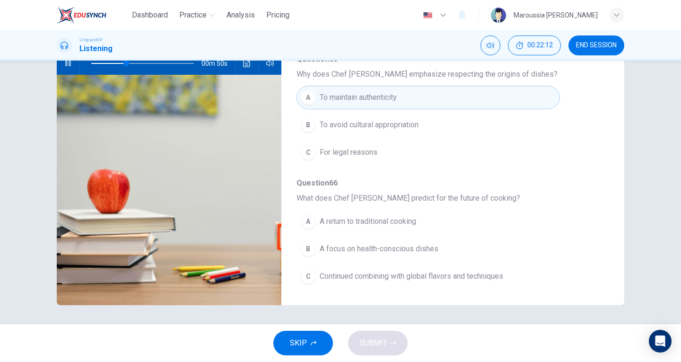
scroll to position [103, 0]
click at [408, 267] on button "C Continued combining with global flavors and techniques" at bounding box center [427, 277] width 263 height 24
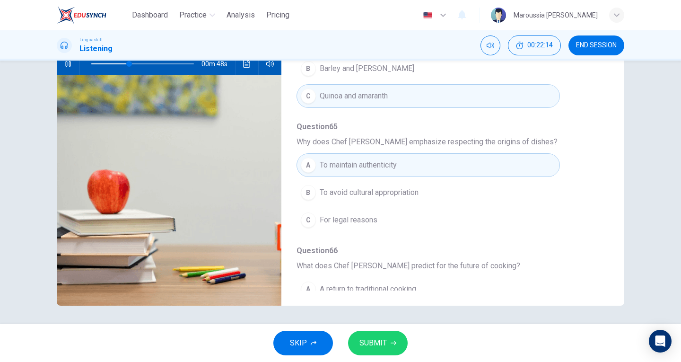
scroll to position [408, 0]
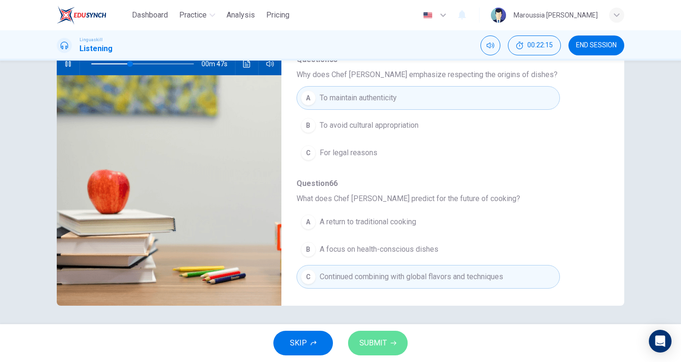
click at [379, 341] on span "SUBMIT" at bounding box center [372, 342] width 27 height 13
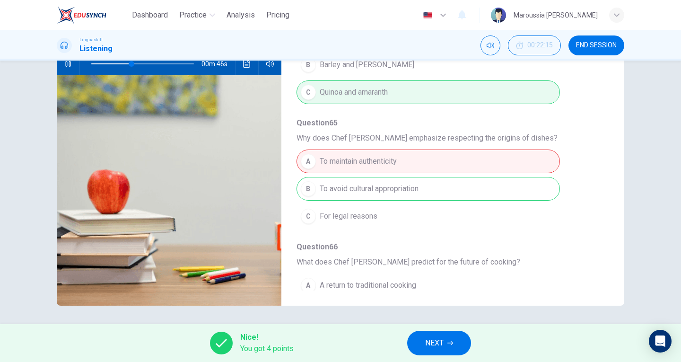
scroll to position [345, 0]
type input "43"
click at [441, 340] on span "NEXT" at bounding box center [434, 342] width 18 height 13
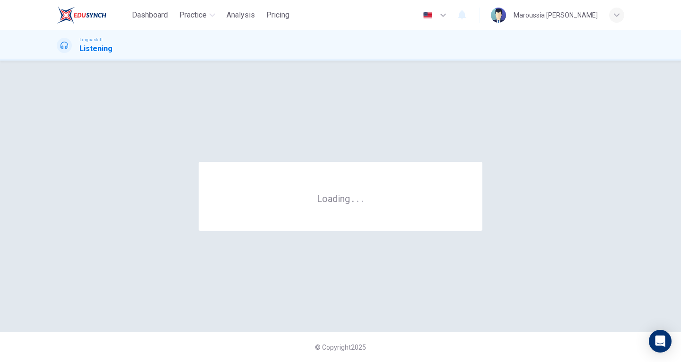
scroll to position [0, 0]
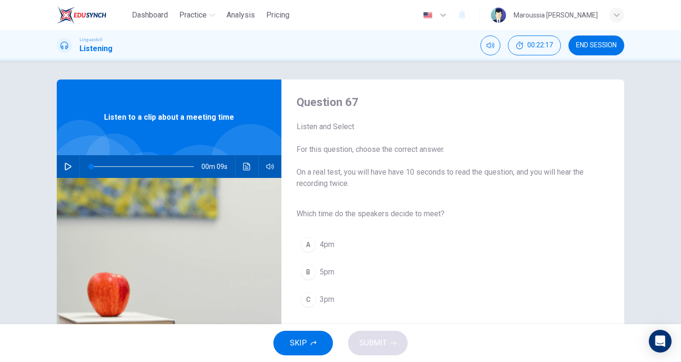
click at [70, 169] on button "button" at bounding box center [68, 166] width 15 height 23
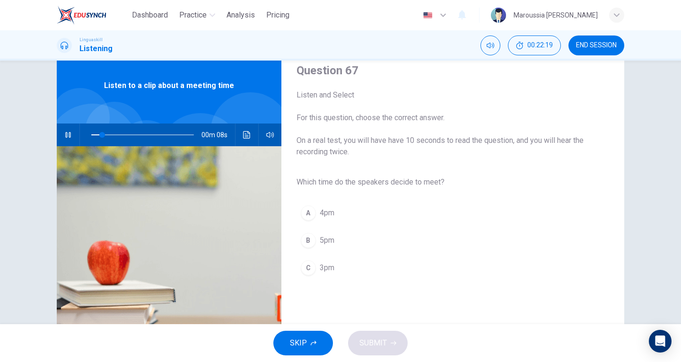
scroll to position [32, 0]
click at [332, 258] on button "C 3pm" at bounding box center [444, 267] width 297 height 24
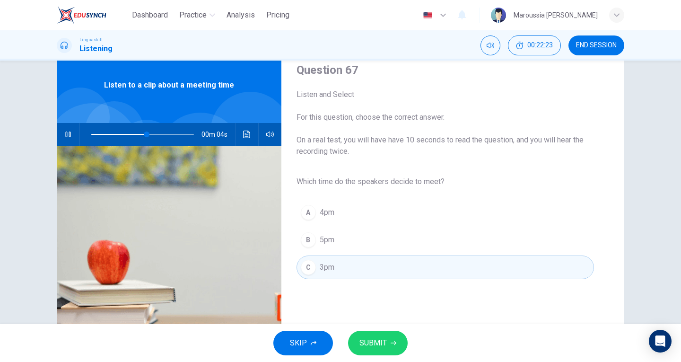
click at [381, 336] on span "SUBMIT" at bounding box center [372, 342] width 27 height 13
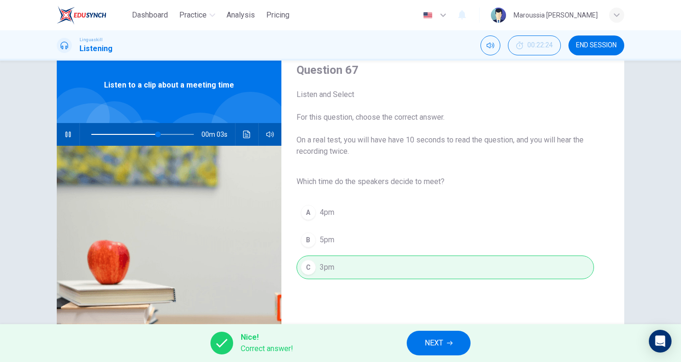
click at [429, 342] on span "NEXT" at bounding box center [434, 342] width 18 height 13
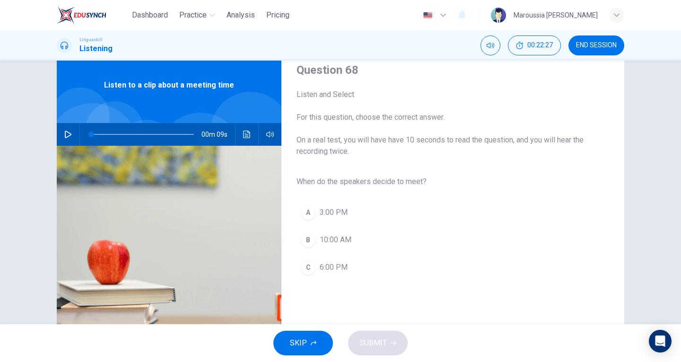
click at [68, 134] on icon "button" at bounding box center [68, 135] width 7 height 8
click at [68, 134] on icon "button" at bounding box center [67, 134] width 5 height 6
click at [68, 132] on icon "button" at bounding box center [68, 135] width 8 height 8
click at [68, 136] on icon "button" at bounding box center [67, 134] width 5 height 6
click at [68, 136] on icon "button" at bounding box center [68, 135] width 8 height 8
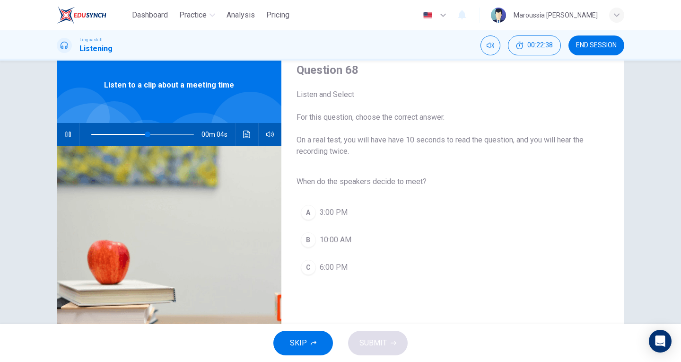
click at [314, 210] on button "A 3:00 PM" at bounding box center [444, 213] width 297 height 24
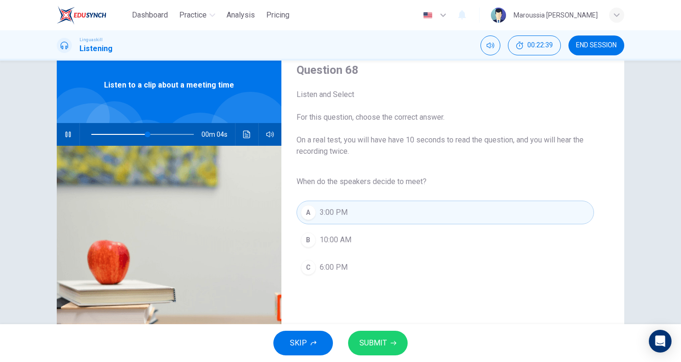
click at [384, 350] on button "SUBMIT" at bounding box center [378, 343] width 60 height 25
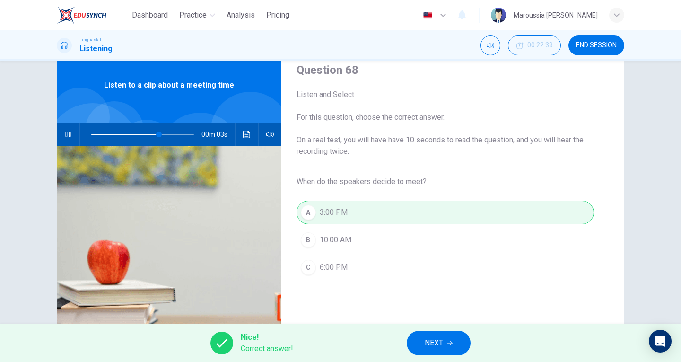
type input "77"
click at [448, 346] on button "NEXT" at bounding box center [439, 343] width 64 height 25
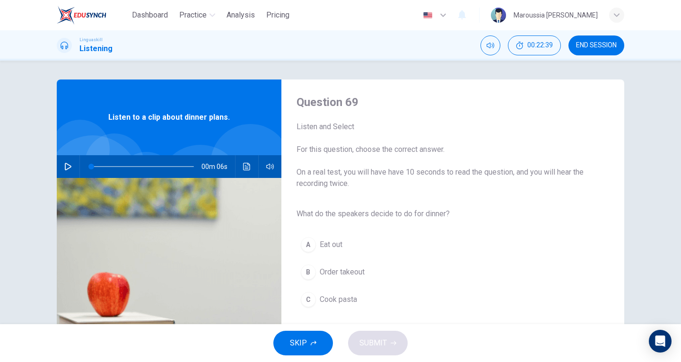
click at [587, 42] on span "END SESSION" at bounding box center [596, 46] width 41 height 8
